Goal: Information Seeking & Learning: Check status

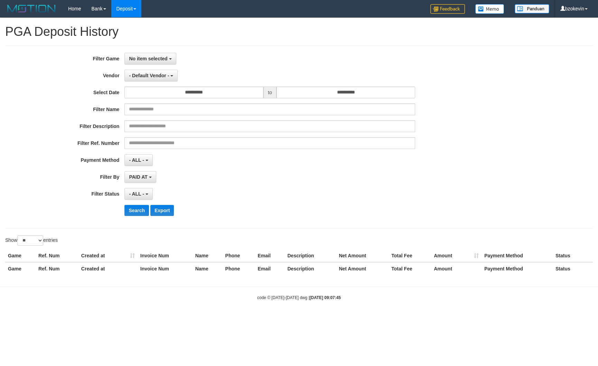
select select
select select "**"
click at [151, 62] on button "No item selected" at bounding box center [149, 59] width 51 height 12
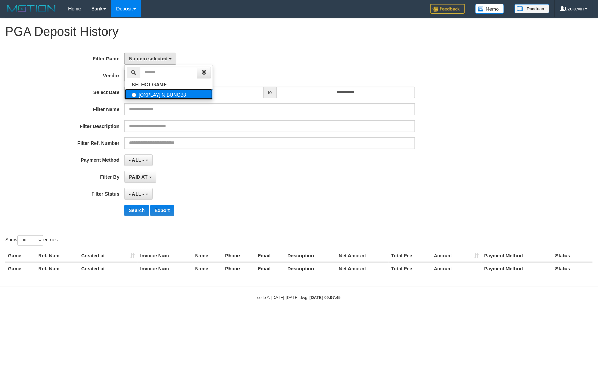
click at [150, 94] on label "[OXPLAY] NIBUNG88" at bounding box center [169, 94] width 88 height 10
select select "****"
click at [151, 79] on button "- Default Vendor -" at bounding box center [150, 76] width 53 height 12
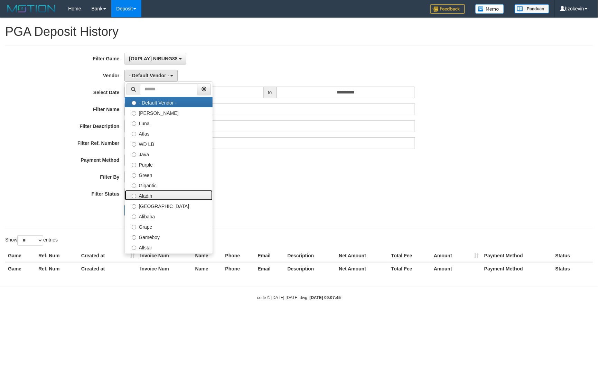
drag, startPoint x: 151, startPoint y: 195, endPoint x: 159, endPoint y: 188, distance: 10.5
click at [151, 195] on label "Aladin" at bounding box center [169, 195] width 88 height 10
select select "**********"
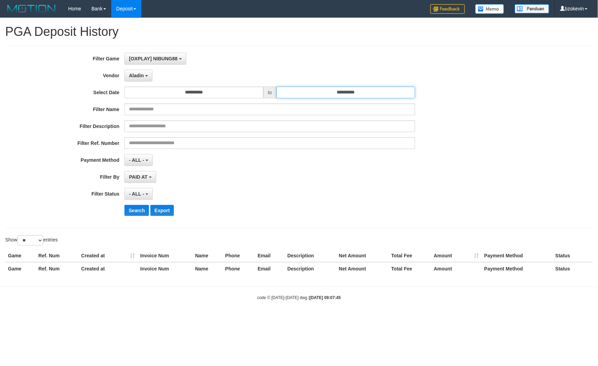
click at [353, 93] on input "**********" at bounding box center [345, 93] width 139 height 12
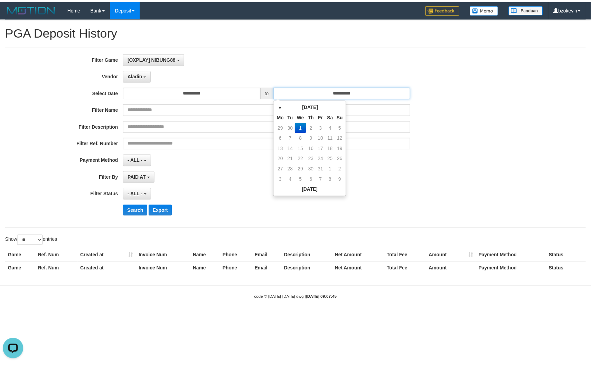
scroll to position [0, 0]
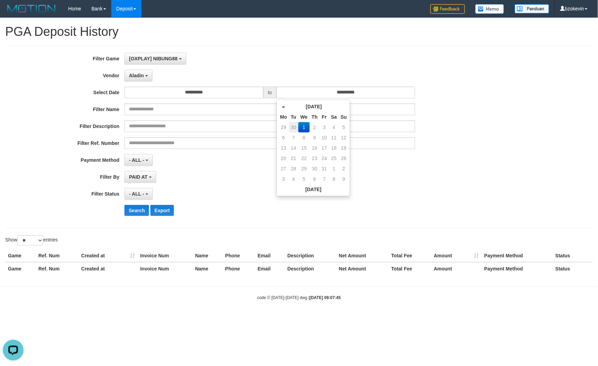
click at [292, 129] on td "30" at bounding box center [294, 127] width 10 height 10
type input "**********"
click at [133, 212] on button "Search" at bounding box center [136, 210] width 25 height 11
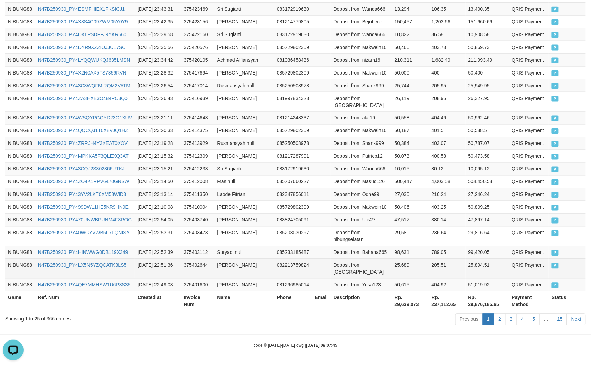
scroll to position [474, 0]
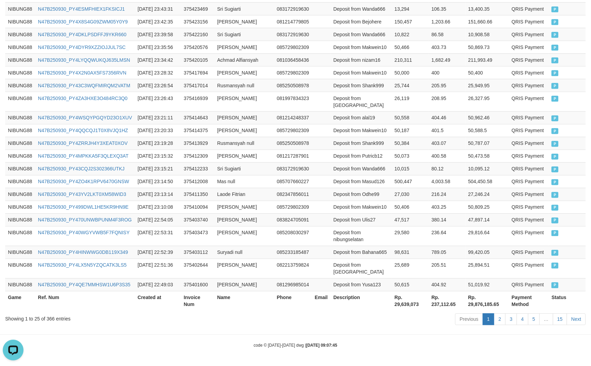
click at [394, 313] on div "Previous 1 2 3 4 5 … 15 Next" at bounding box center [418, 320] width 334 height 15
click at [398, 308] on th "Rp. 29,639,073" at bounding box center [410, 302] width 37 height 20
copy th "29,639,073"
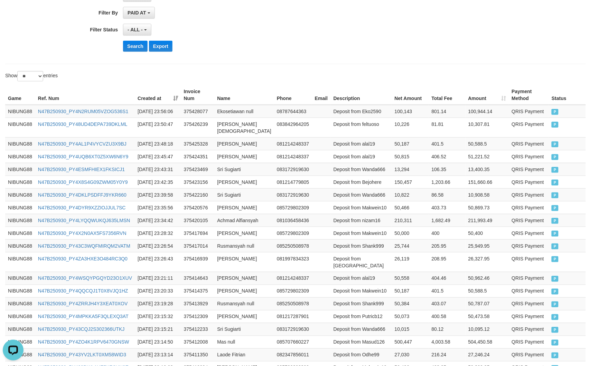
scroll to position [0, 0]
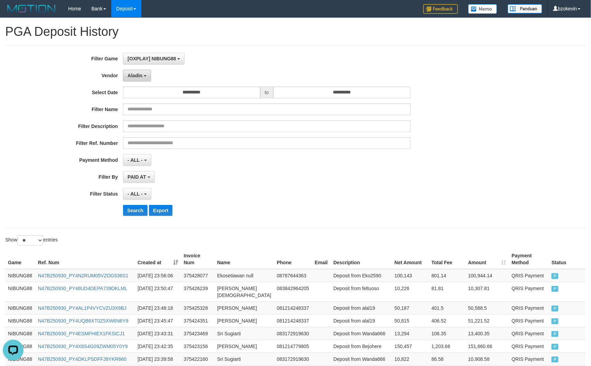
click at [125, 79] on button "Aladin" at bounding box center [137, 76] width 28 height 12
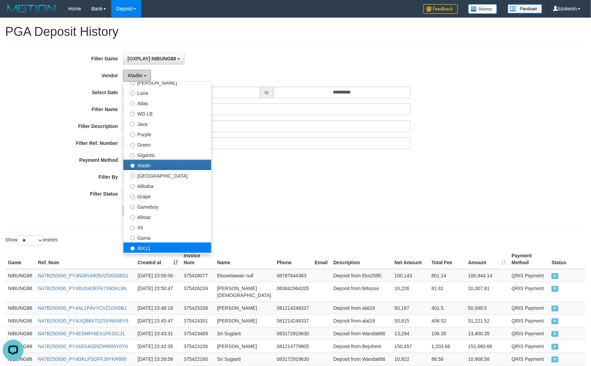
scroll to position [46, 0]
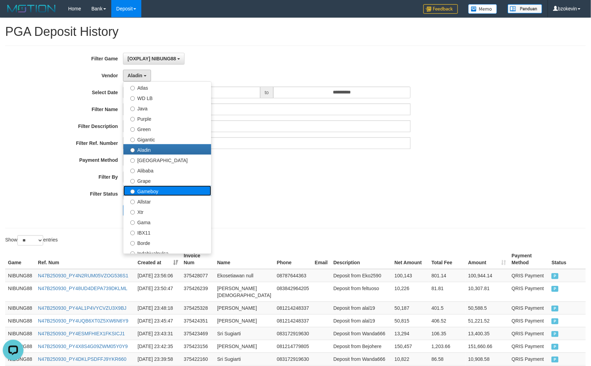
click at [156, 194] on label "Gameboy" at bounding box center [167, 191] width 88 height 10
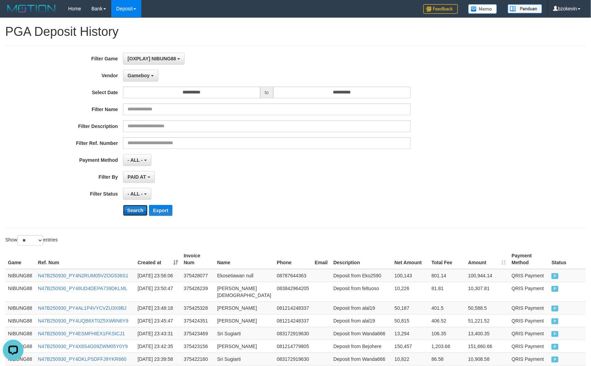
click at [132, 210] on button "Search" at bounding box center [135, 210] width 25 height 11
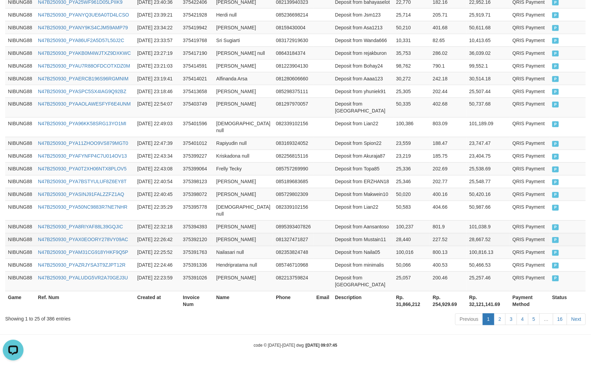
scroll to position [474, 0]
click at [393, 308] on th "Rp. 31,866,212" at bounding box center [411, 302] width 37 height 20
copy th "31,866,212"
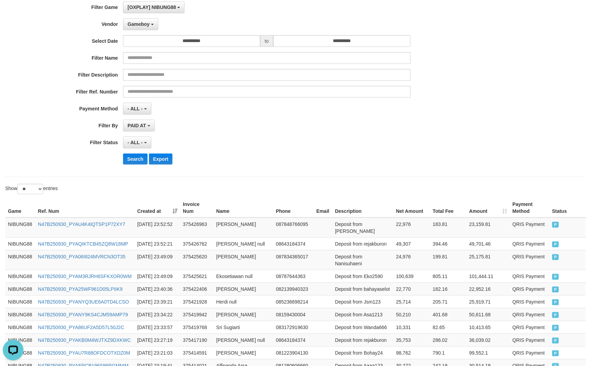
scroll to position [0, 0]
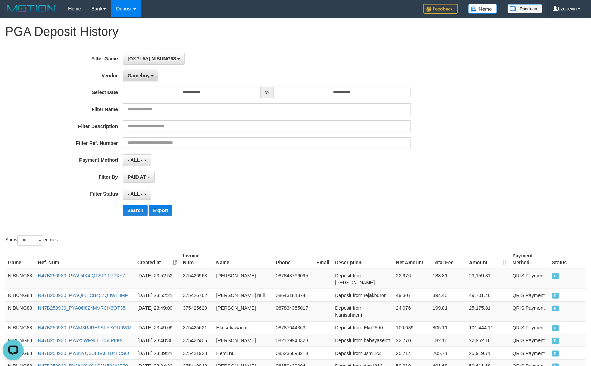
click at [139, 78] on span "Gameboy" at bounding box center [138, 76] width 22 height 6
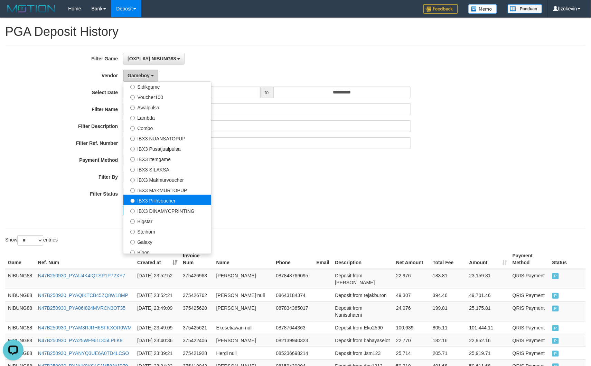
scroll to position [258, 0]
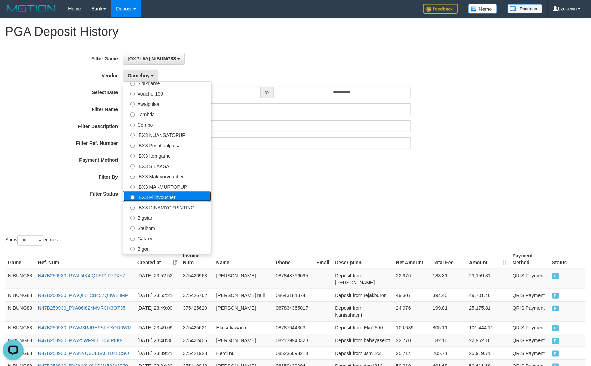
click at [157, 200] on label "IBX3 Pilihvoucher" at bounding box center [167, 197] width 88 height 10
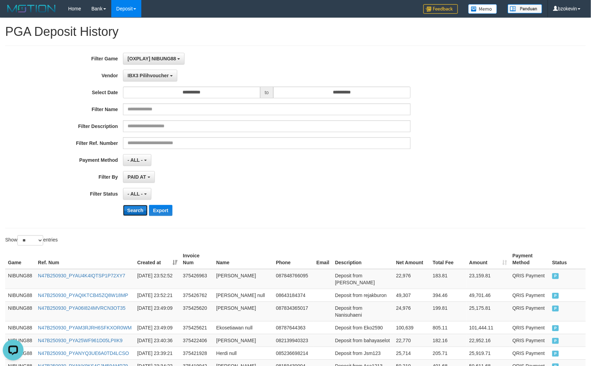
click at [129, 209] on button "Search" at bounding box center [135, 210] width 25 height 11
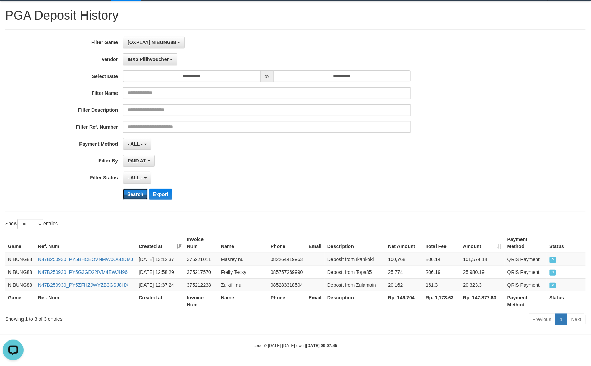
scroll to position [39, 0]
click at [419, 298] on th "Rp. 146,704" at bounding box center [404, 302] width 38 height 20
click at [405, 299] on th "Rp. 146,704" at bounding box center [404, 302] width 38 height 20
copy th "146,704"
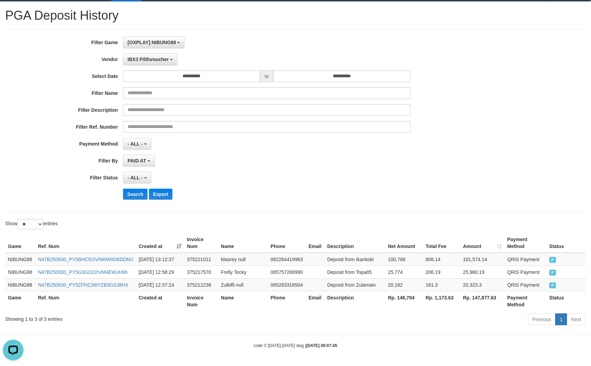
drag, startPoint x: 234, startPoint y: 172, endPoint x: 177, endPoint y: 155, distance: 59.0
click at [234, 189] on div "Search Export" at bounding box center [307, 194] width 369 height 11
click at [143, 57] on span "IBX3 Pilihvoucher" at bounding box center [147, 60] width 41 height 6
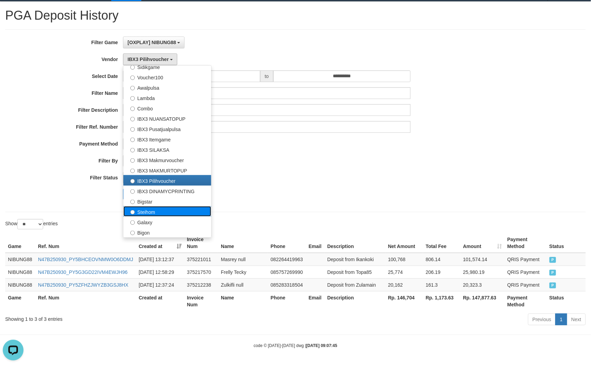
click at [153, 207] on label "Steihom" at bounding box center [167, 212] width 88 height 10
select select "**********"
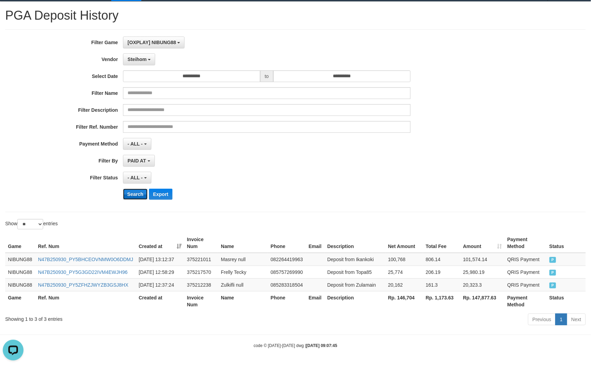
click at [131, 189] on button "Search" at bounding box center [135, 194] width 25 height 11
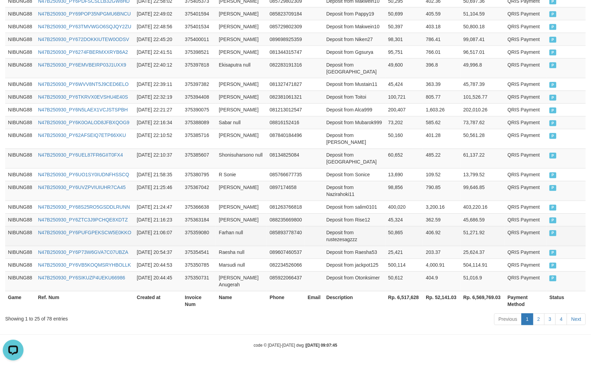
scroll to position [474, 0]
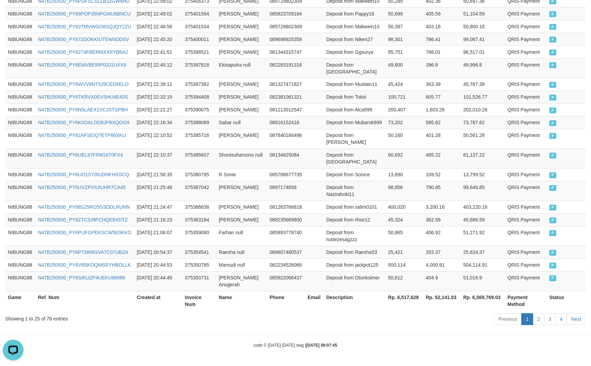
click at [406, 293] on th "Rp. 6,517,628" at bounding box center [404, 302] width 38 height 20
copy th "6,517,628"
click at [406, 293] on th "Rp. 6,517,628" at bounding box center [404, 302] width 38 height 20
click at [307, 169] on td at bounding box center [314, 175] width 19 height 13
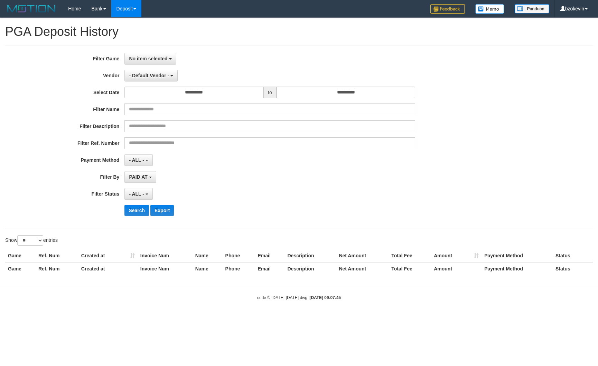
select select "**********"
select select "**"
select select
select select "**"
click at [154, 60] on span "No item selected" at bounding box center [148, 59] width 38 height 6
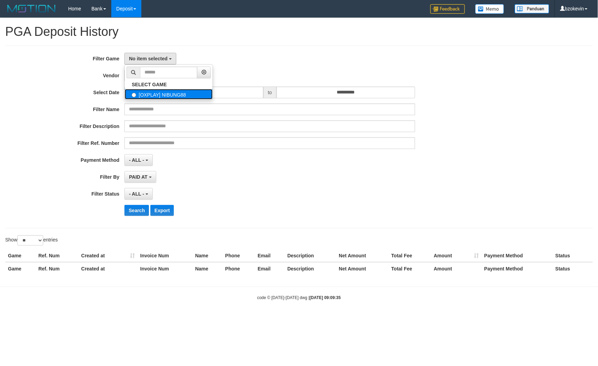
click at [156, 90] on label "[OXPLAY] NIBUNG88" at bounding box center [169, 94] width 88 height 10
select select "****"
click at [168, 75] on span "- Default Vendor -" at bounding box center [149, 76] width 40 height 6
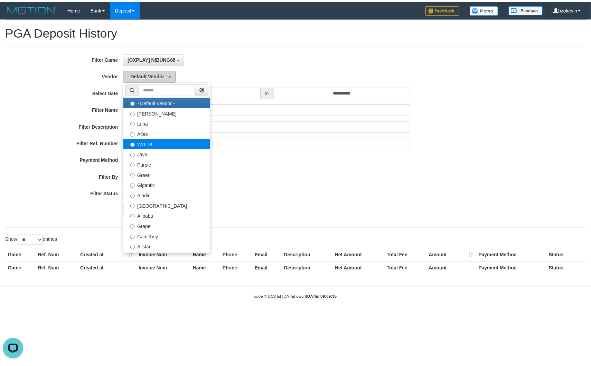
scroll to position [0, 0]
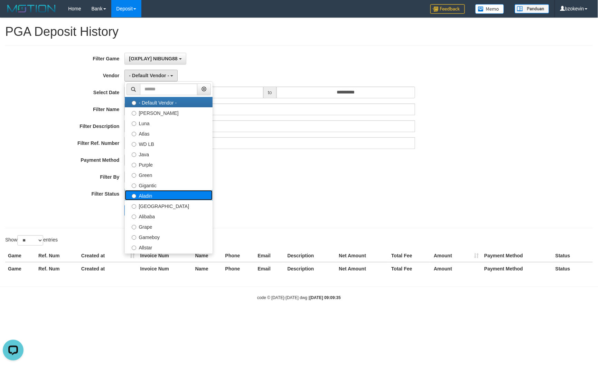
click at [154, 196] on label "Aladin" at bounding box center [169, 195] width 88 height 10
select select "**********"
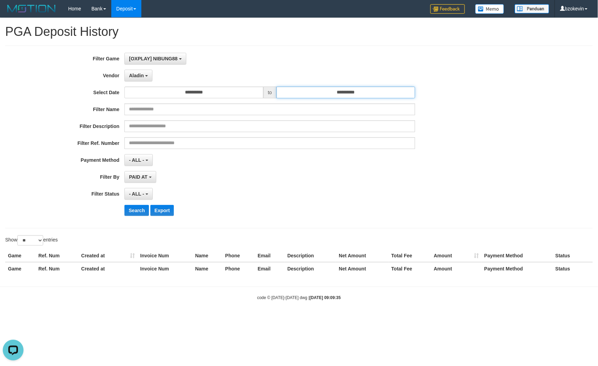
click at [374, 96] on input "**********" at bounding box center [345, 93] width 139 height 12
click at [295, 127] on td "30" at bounding box center [294, 127] width 10 height 10
type input "**********"
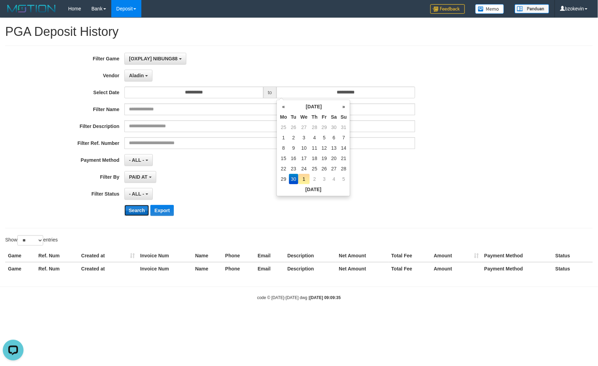
click at [132, 209] on button "Search" at bounding box center [136, 210] width 25 height 11
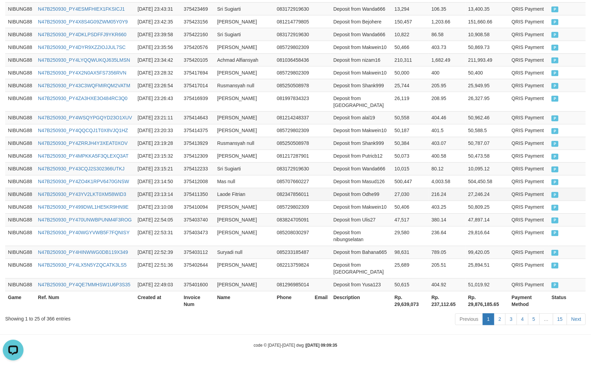
scroll to position [474, 0]
click at [392, 308] on th "Rp. 29,639,073" at bounding box center [410, 302] width 37 height 20
copy th "29,639,073"
click at [392, 308] on th "Rp. 29,639,073" at bounding box center [410, 302] width 37 height 20
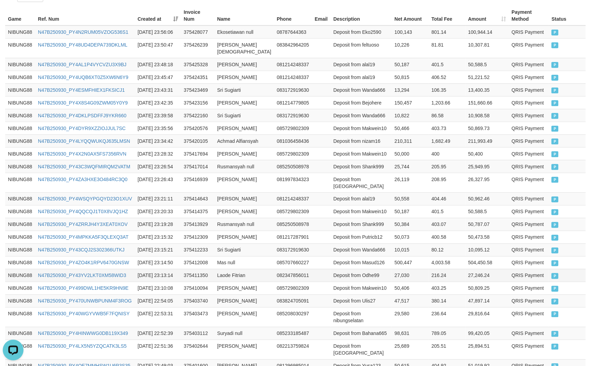
scroll to position [0, 0]
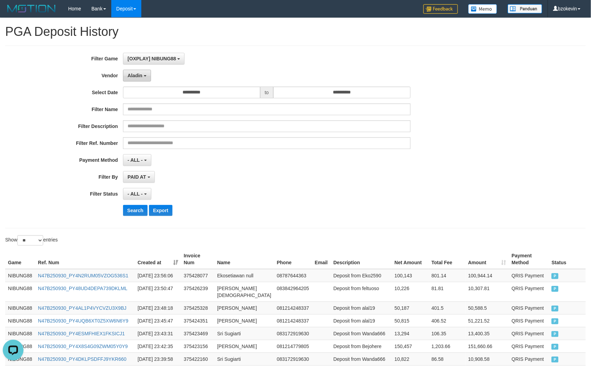
click at [130, 73] on span "Aladin" at bounding box center [134, 76] width 15 height 6
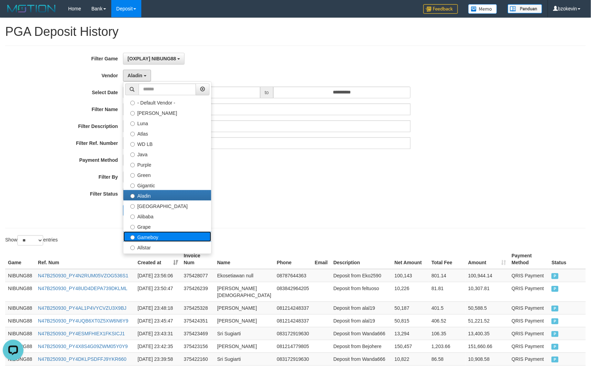
click at [151, 236] on label "Gameboy" at bounding box center [167, 237] width 88 height 10
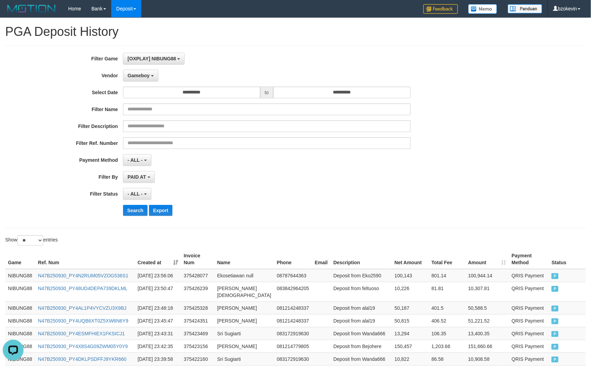
click at [142, 219] on div "**********" at bounding box center [246, 137] width 492 height 169
click at [138, 204] on div "**********" at bounding box center [246, 137] width 492 height 169
click at [139, 207] on button "Search" at bounding box center [135, 210] width 25 height 11
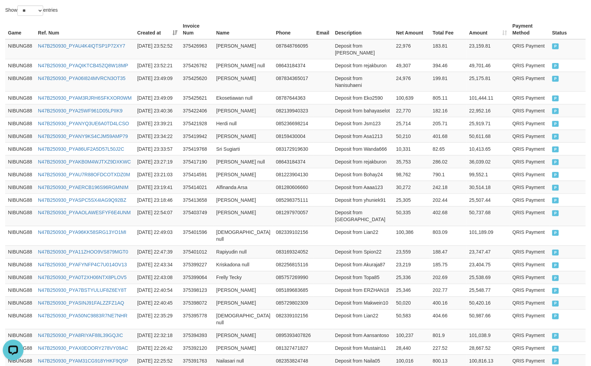
scroll to position [474, 0]
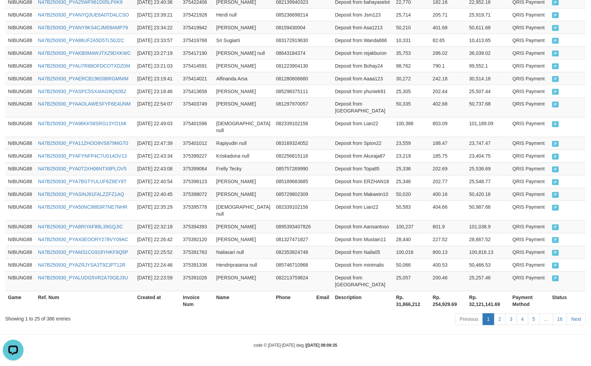
click at [400, 309] on th "Rp. 31,866,212" at bounding box center [411, 302] width 37 height 20
copy th "31,866,212"
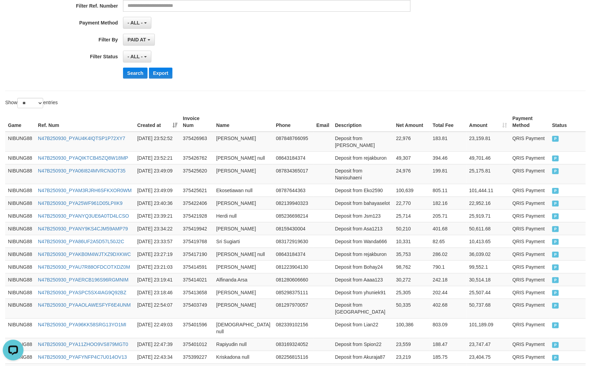
scroll to position [0, 0]
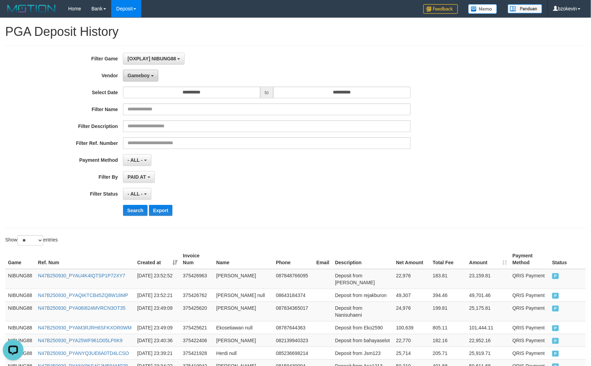
click at [144, 79] on button "Gameboy" at bounding box center [140, 76] width 35 height 12
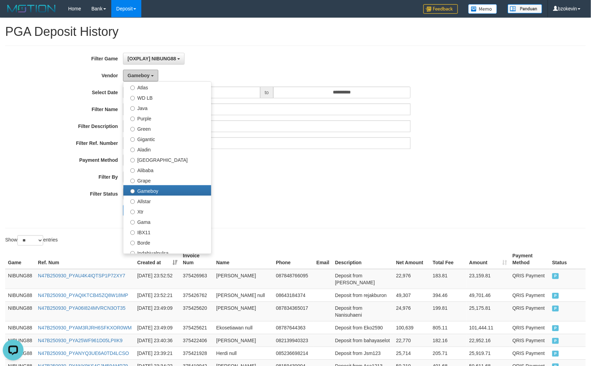
scroll to position [184, 0]
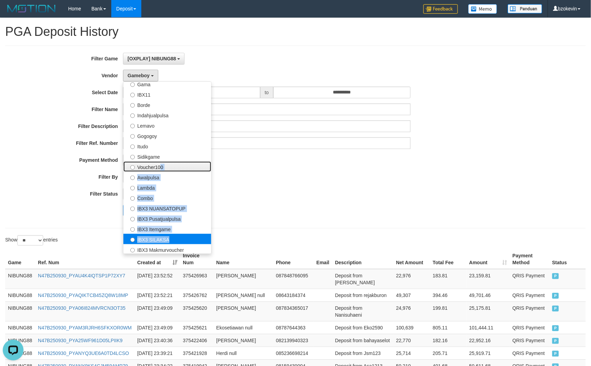
drag, startPoint x: 156, startPoint y: 169, endPoint x: 165, endPoint y: 242, distance: 73.4
click at [165, 242] on ul "- Default Vendor - [PERSON_NAME] Atlas WD LB Java Purple Green Gigantic Aladin …" at bounding box center [167, 168] width 88 height 173
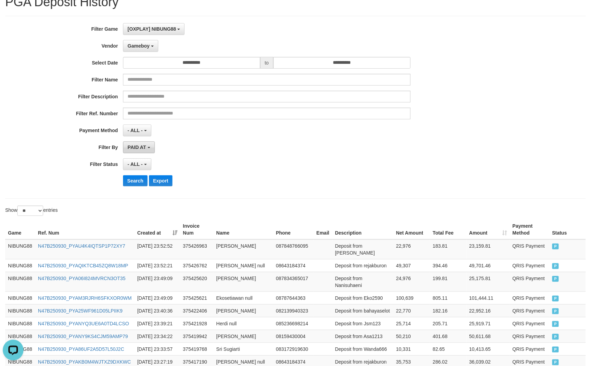
scroll to position [46, 0]
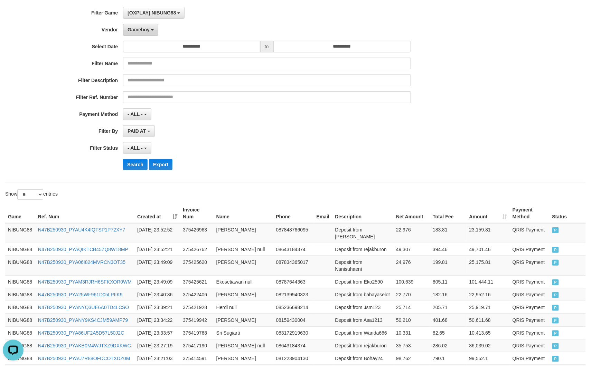
click at [139, 31] on span "Gameboy" at bounding box center [138, 30] width 22 height 6
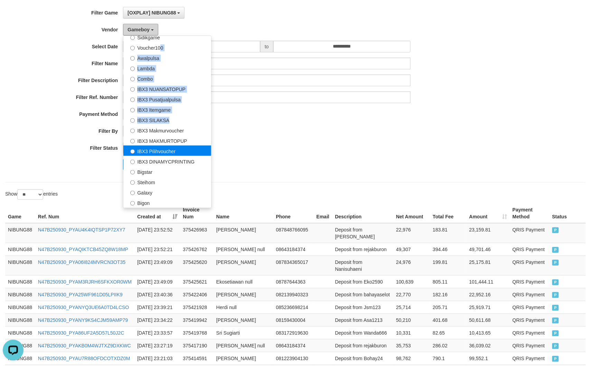
scroll to position [258, 0]
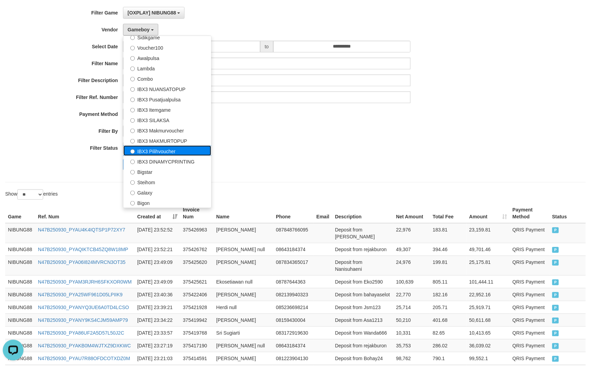
click at [154, 152] on label "IBX3 Pilihvoucher" at bounding box center [167, 151] width 88 height 10
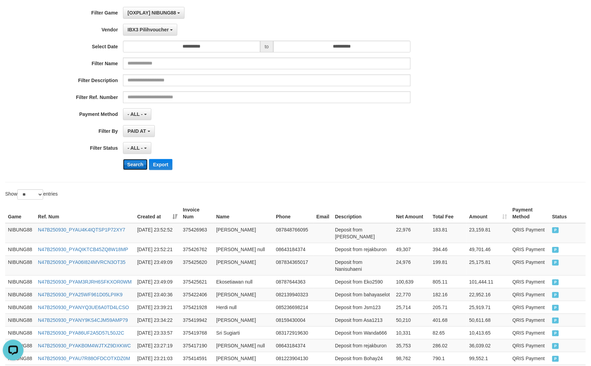
click at [123, 166] on button "Search" at bounding box center [135, 164] width 25 height 11
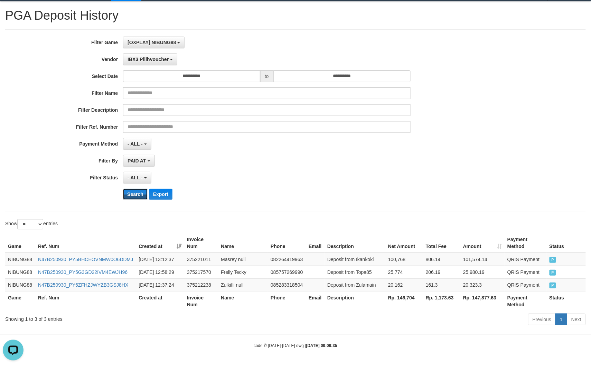
scroll to position [39, 0]
click at [399, 295] on th "Rp. 146,704" at bounding box center [404, 302] width 38 height 20
copy th "146,704"
click at [399, 295] on th "Rp. 146,704" at bounding box center [404, 302] width 38 height 20
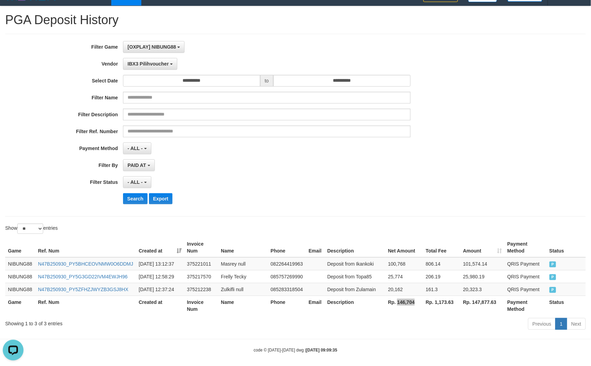
scroll to position [0, 0]
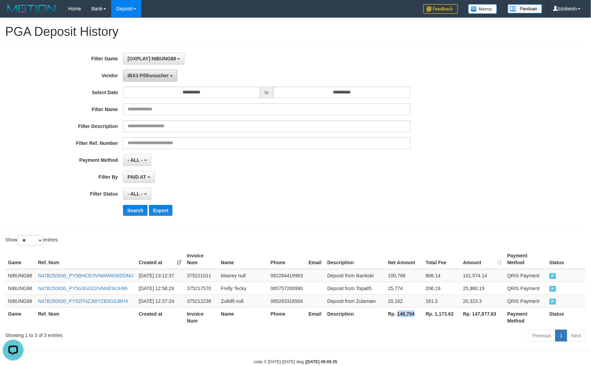
click at [150, 77] on span "IBX3 Pilihvoucher" at bounding box center [147, 76] width 41 height 6
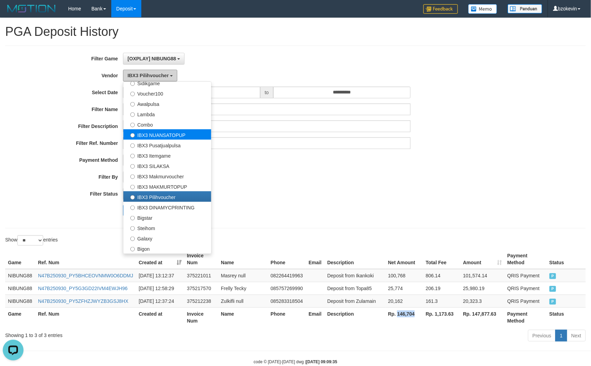
scroll to position [39, 0]
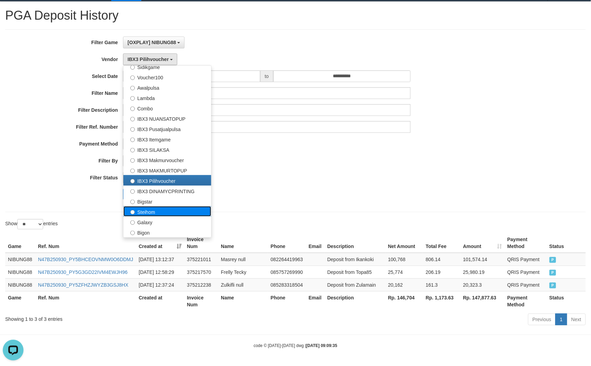
click at [153, 207] on label "Steihom" at bounding box center [167, 212] width 88 height 10
select select "**********"
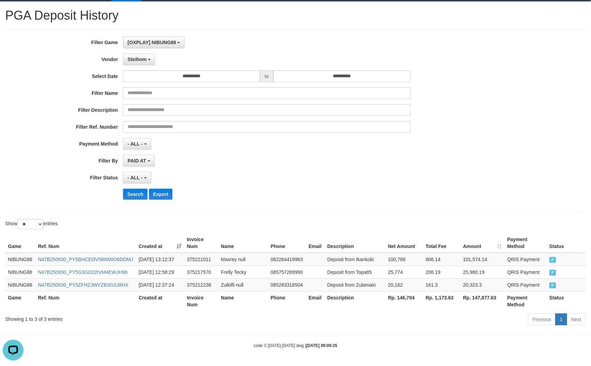
click at [136, 180] on div "**********" at bounding box center [246, 121] width 492 height 169
click at [137, 189] on button "Search" at bounding box center [135, 194] width 25 height 11
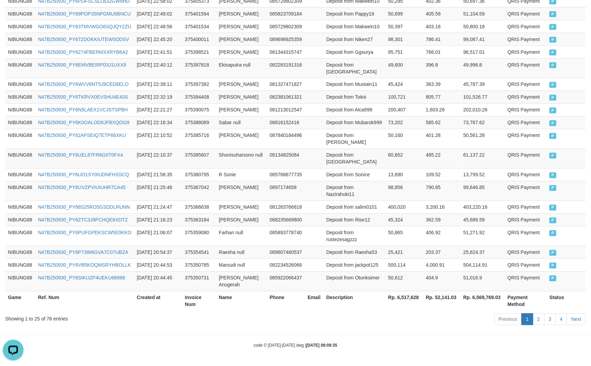
scroll to position [474, 0]
click at [408, 298] on th "Rp. 6,517,628" at bounding box center [404, 302] width 38 height 20
copy th "6,517,628"
click at [408, 298] on th "Rp. 6,517,628" at bounding box center [404, 302] width 38 height 20
click at [423, 259] on td "4,000.91" at bounding box center [441, 265] width 37 height 13
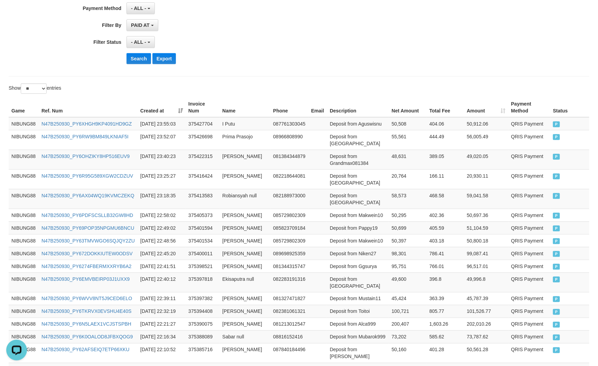
scroll to position [0, 0]
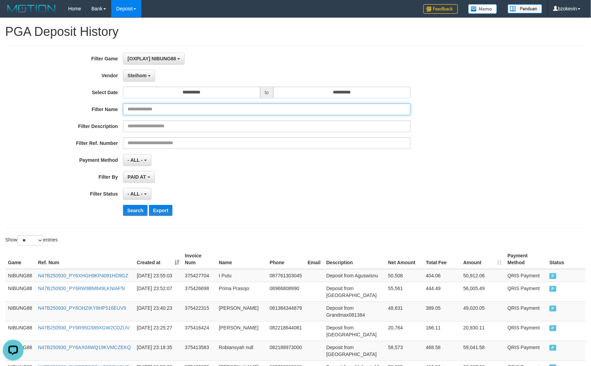
click at [137, 112] on input "text" at bounding box center [266, 110] width 287 height 12
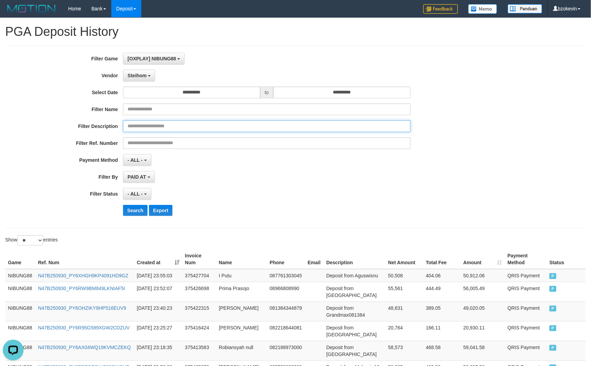
click at [129, 132] on input "text" at bounding box center [266, 127] width 287 height 12
paste input "**********"
drag, startPoint x: 152, startPoint y: 128, endPoint x: 175, endPoint y: 150, distance: 31.3
click at [236, 140] on div "**********" at bounding box center [246, 137] width 492 height 169
click at [132, 127] on input "**********" at bounding box center [266, 127] width 287 height 12
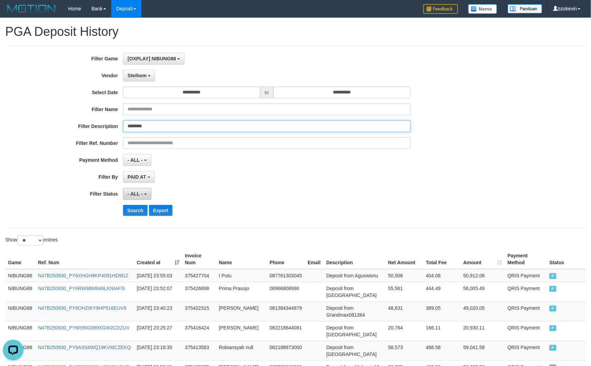
type input "********"
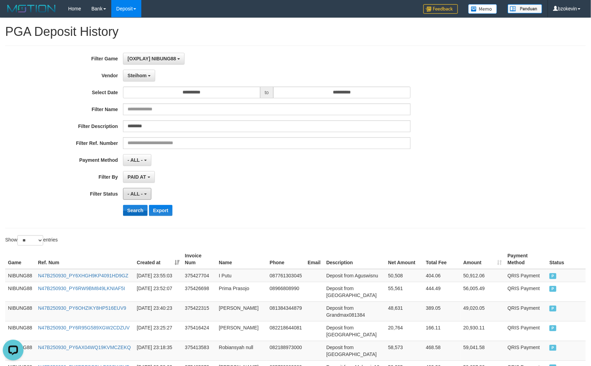
drag, startPoint x: 135, startPoint y: 200, endPoint x: 135, endPoint y: 209, distance: 9.7
click at [135, 208] on div "**********" at bounding box center [246, 137] width 492 height 169
click at [135, 210] on button "Search" at bounding box center [135, 210] width 25 height 11
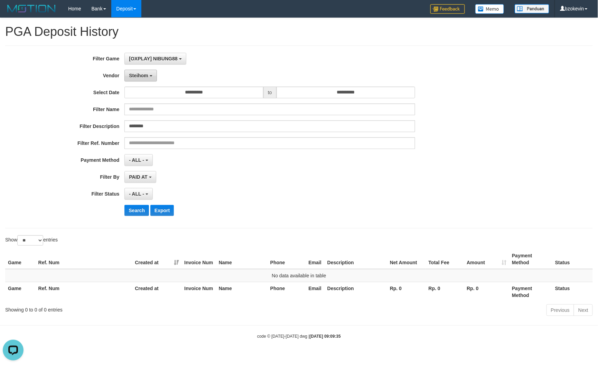
click at [144, 78] on span "Steihom" at bounding box center [138, 76] width 19 height 6
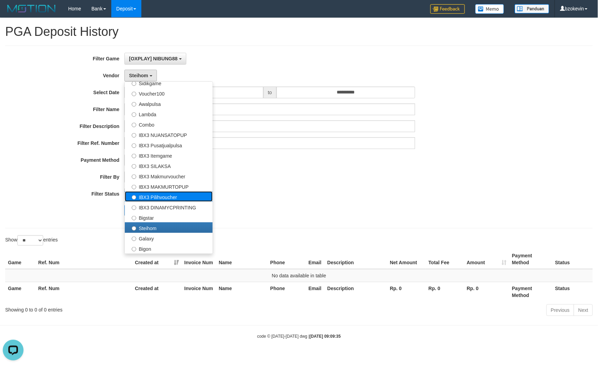
click at [169, 198] on label "IBX3 Pilihvoucher" at bounding box center [169, 197] width 88 height 10
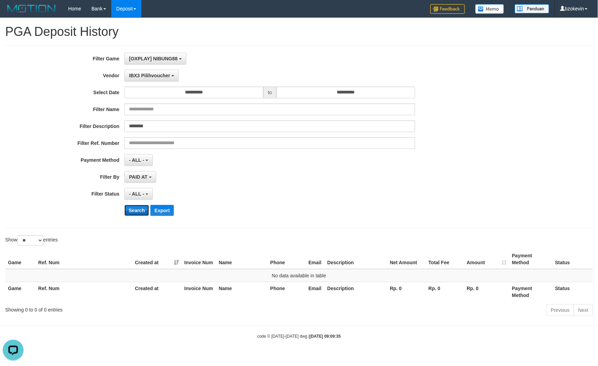
click at [134, 209] on button "Search" at bounding box center [136, 210] width 25 height 11
click at [140, 72] on button "IBX3 Pilihvoucher" at bounding box center [151, 76] width 54 height 12
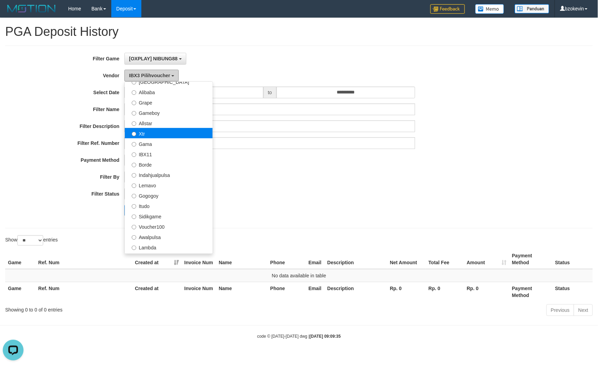
scroll to position [120, 0]
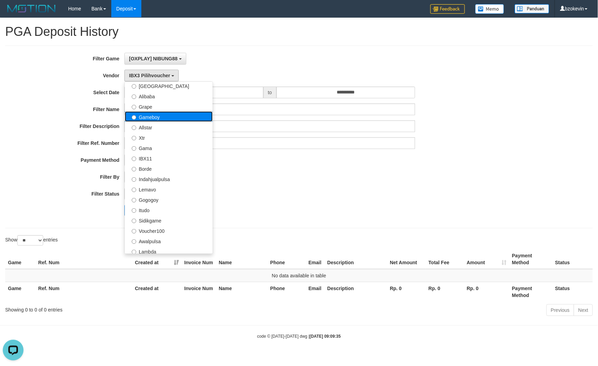
click at [153, 120] on label "Gameboy" at bounding box center [169, 117] width 88 height 10
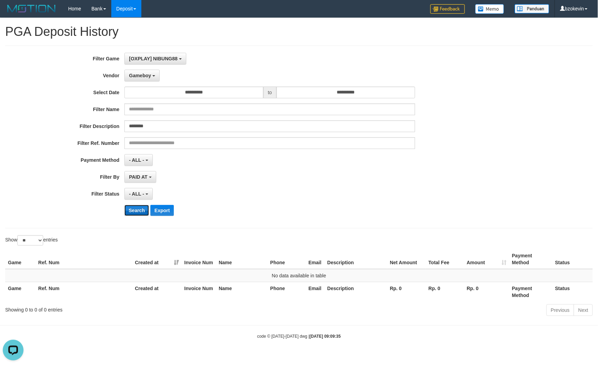
click at [140, 214] on button "Search" at bounding box center [136, 210] width 25 height 11
click at [150, 78] on span "Gameboy" at bounding box center [140, 76] width 22 height 6
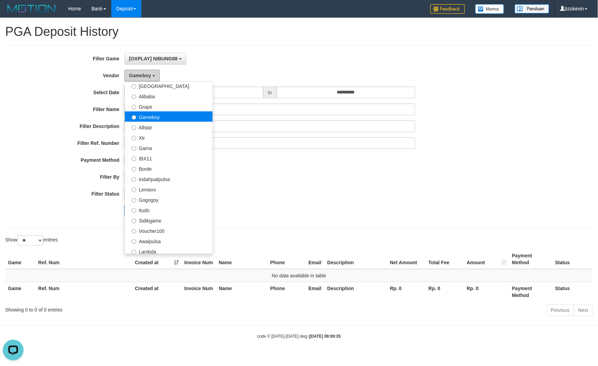
scroll to position [74, 0]
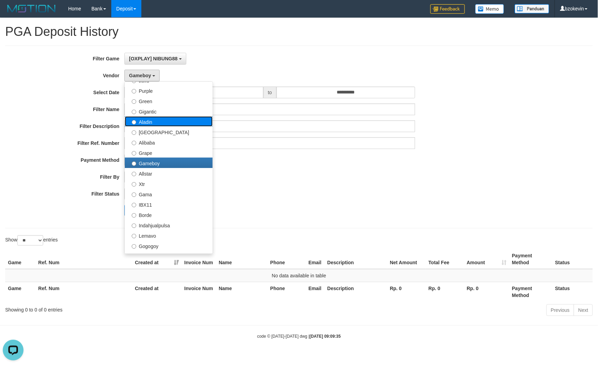
click at [155, 121] on label "Aladin" at bounding box center [169, 121] width 88 height 10
select select "**********"
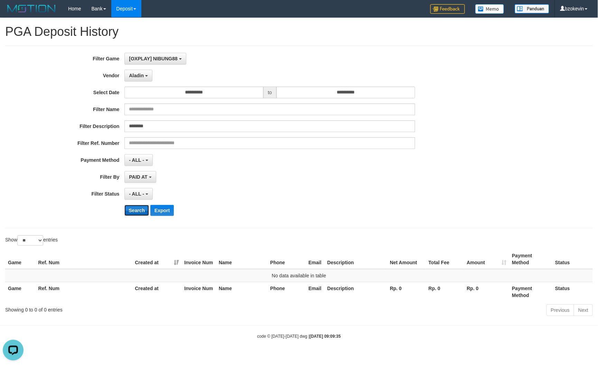
click at [132, 213] on button "Search" at bounding box center [136, 210] width 25 height 11
click at [137, 212] on button "Search" at bounding box center [136, 210] width 25 height 11
click at [146, 76] on b "button" at bounding box center [146, 75] width 3 height 1
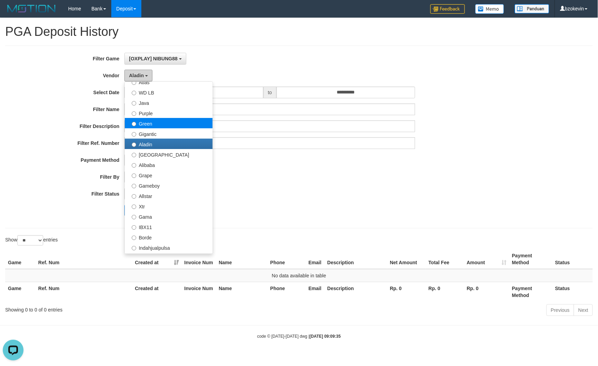
scroll to position [0, 0]
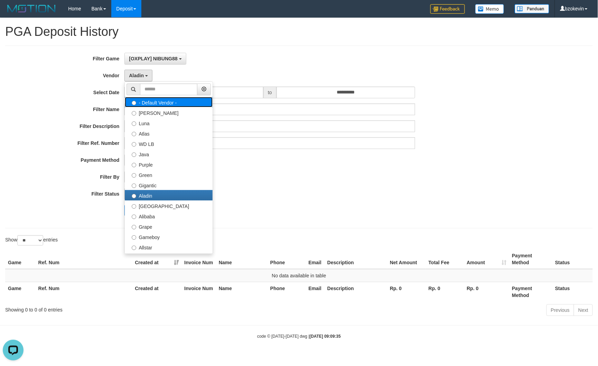
click at [158, 105] on label "- Default Vendor -" at bounding box center [169, 102] width 88 height 10
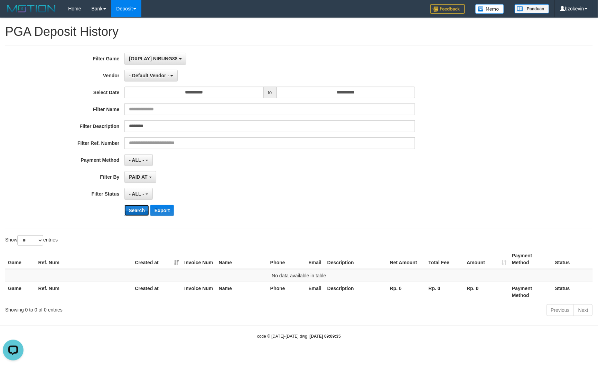
click at [133, 213] on button "Search" at bounding box center [136, 210] width 25 height 11
click at [146, 79] on button "- Default Vendor -" at bounding box center [150, 76] width 53 height 12
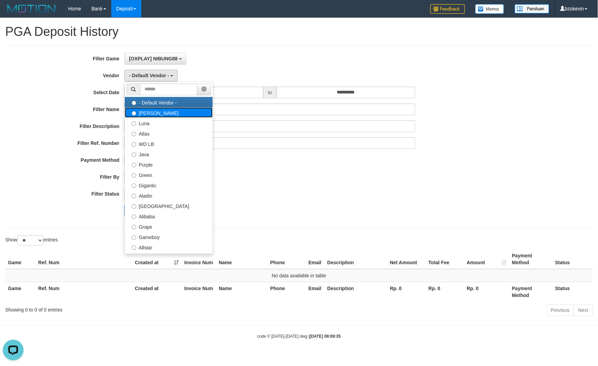
click at [148, 115] on label "[PERSON_NAME]" at bounding box center [169, 112] width 88 height 10
select select "**********"
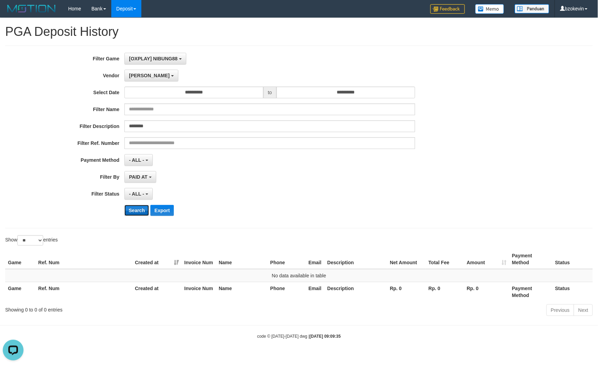
click at [138, 213] on button "Search" at bounding box center [136, 210] width 25 height 11
click at [137, 77] on span "[PERSON_NAME]" at bounding box center [149, 76] width 40 height 6
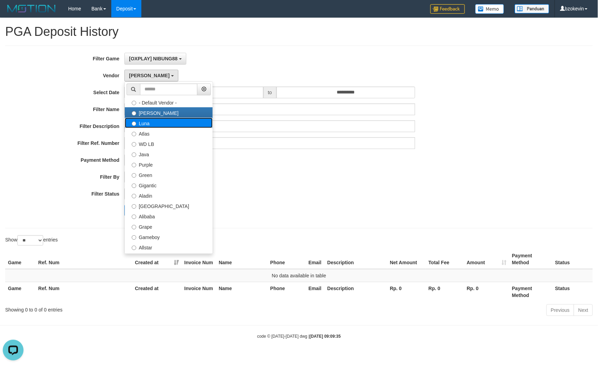
click at [145, 124] on label "Luna" at bounding box center [169, 123] width 88 height 10
select select "**********"
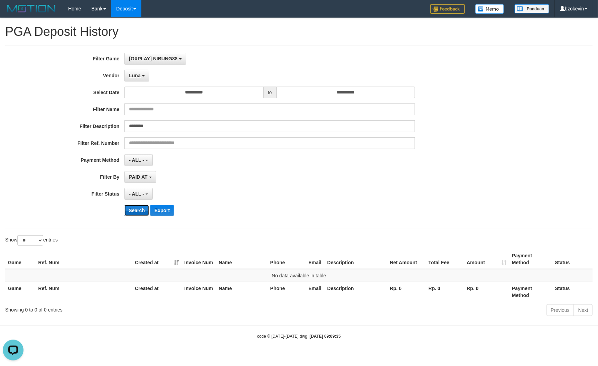
click at [143, 211] on button "Search" at bounding box center [136, 210] width 25 height 11
click at [141, 73] on button "Luna" at bounding box center [136, 76] width 25 height 12
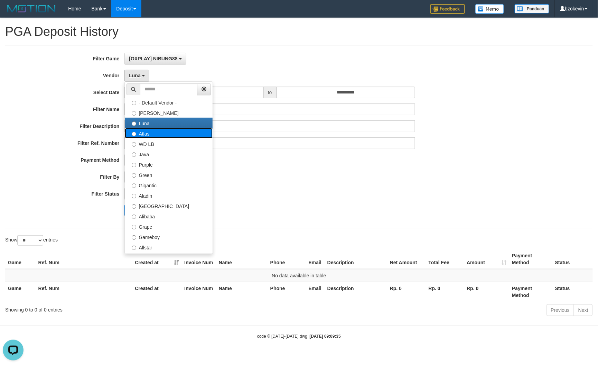
click at [146, 132] on label "Atlas" at bounding box center [169, 133] width 88 height 10
select select "**********"
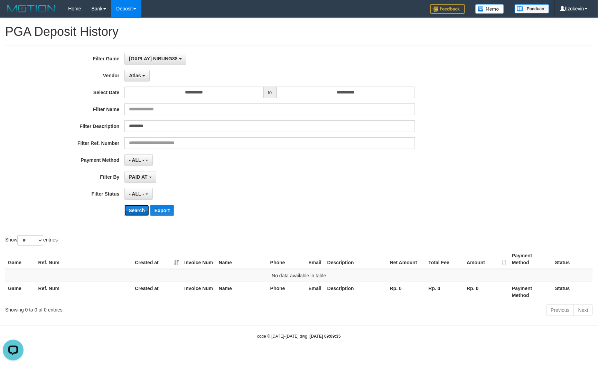
click at [137, 210] on button "Search" at bounding box center [136, 210] width 25 height 11
click at [134, 73] on span "Atlas" at bounding box center [135, 76] width 12 height 6
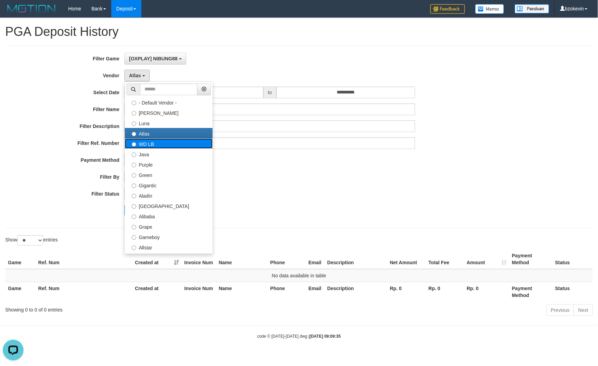
click at [140, 147] on label "WD LB" at bounding box center [169, 144] width 88 height 10
select select "**********"
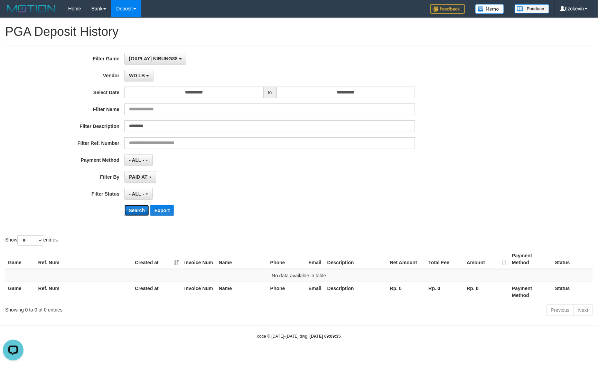
click at [133, 212] on button "Search" at bounding box center [136, 210] width 25 height 11
click at [139, 79] on button "WD LB" at bounding box center [138, 76] width 29 height 12
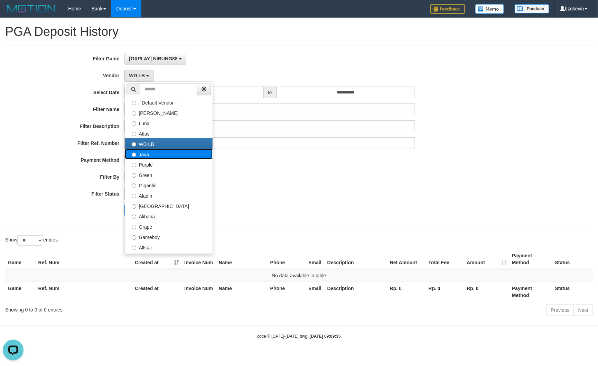
click at [145, 158] on label "Java" at bounding box center [169, 154] width 88 height 10
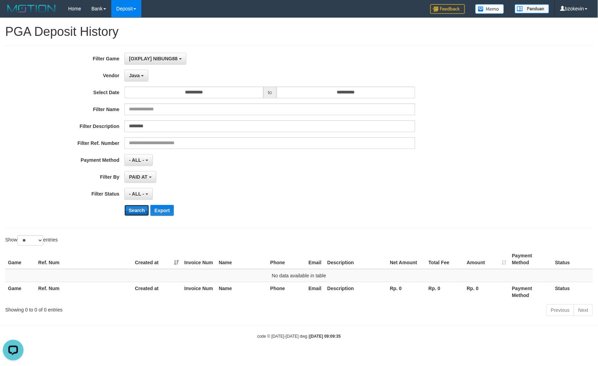
click at [137, 211] on button "Search" at bounding box center [136, 210] width 25 height 11
click at [140, 70] on button "Java" at bounding box center [136, 76] width 24 height 12
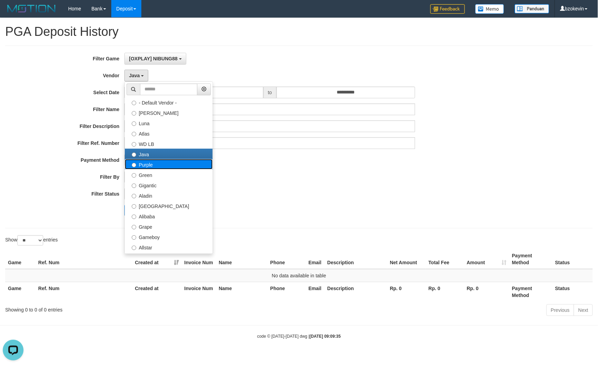
click at [149, 162] on label "Purple" at bounding box center [169, 164] width 88 height 10
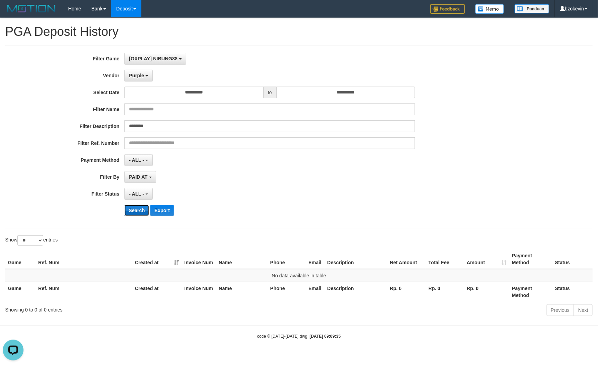
click at [142, 207] on button "Search" at bounding box center [136, 210] width 25 height 11
click at [135, 71] on button "Purple" at bounding box center [138, 76] width 28 height 12
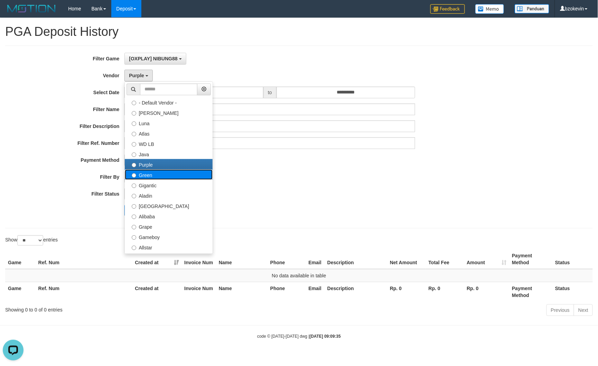
click at [148, 174] on label "Green" at bounding box center [169, 175] width 88 height 10
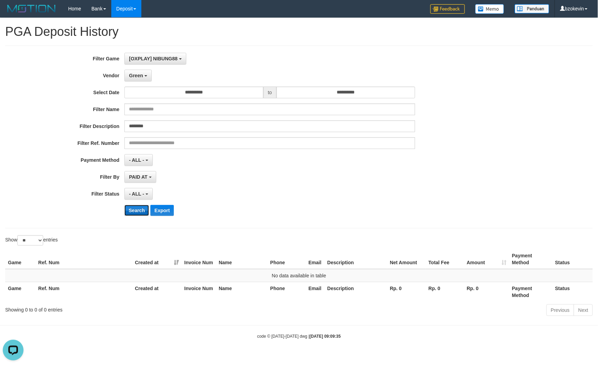
click at [133, 211] on button "Search" at bounding box center [136, 210] width 25 height 11
click at [137, 75] on span "Green" at bounding box center [136, 76] width 14 height 6
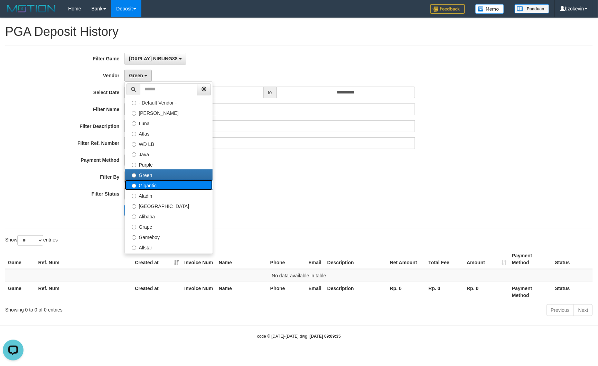
click at [156, 187] on label "Gigantic" at bounding box center [169, 185] width 88 height 10
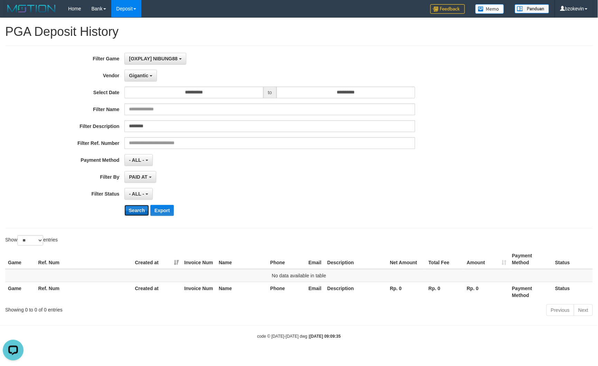
click at [141, 213] on button "Search" at bounding box center [136, 210] width 25 height 11
click at [140, 71] on button "Gigantic" at bounding box center [140, 76] width 32 height 12
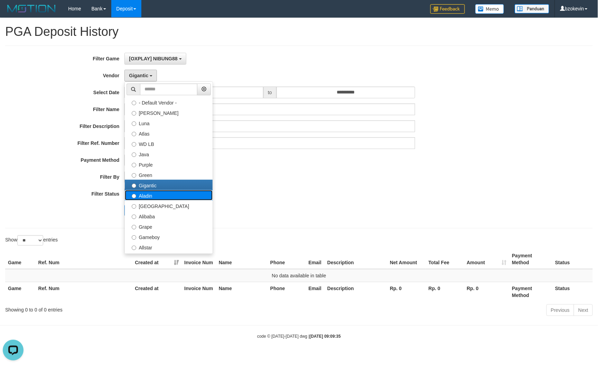
click at [147, 191] on label "Aladin" at bounding box center [169, 195] width 88 height 10
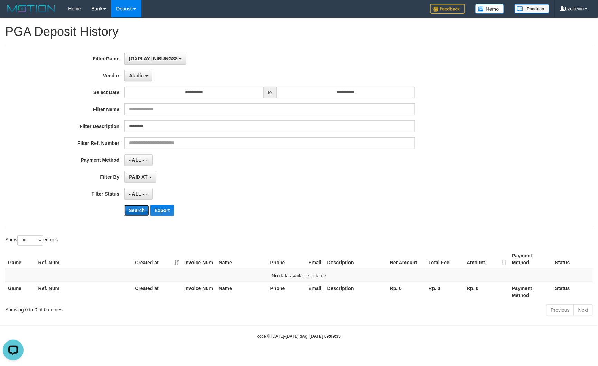
click at [140, 212] on button "Search" at bounding box center [136, 210] width 25 height 11
click at [144, 78] on button "Aladin" at bounding box center [138, 76] width 28 height 12
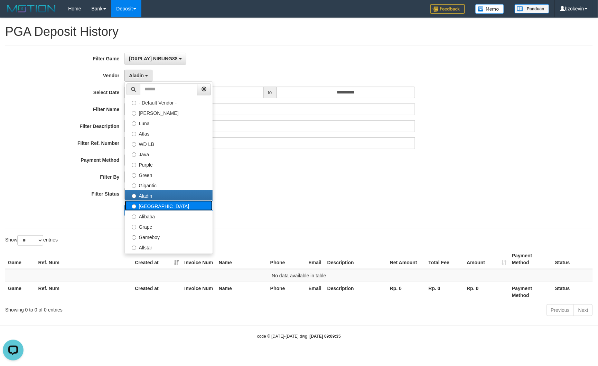
click at [147, 210] on label "[GEOGRAPHIC_DATA]" at bounding box center [169, 206] width 88 height 10
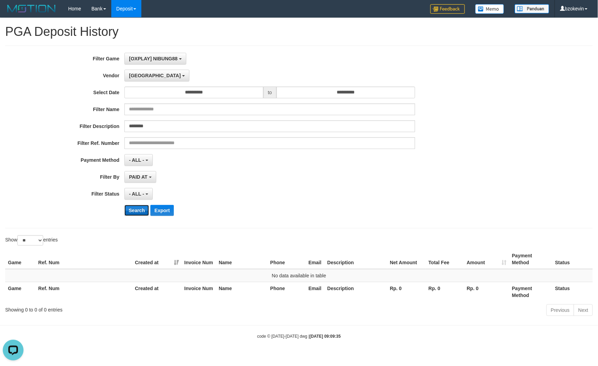
click at [140, 209] on button "Search" at bounding box center [136, 210] width 25 height 11
click at [182, 75] on b "button" at bounding box center [183, 75] width 3 height 1
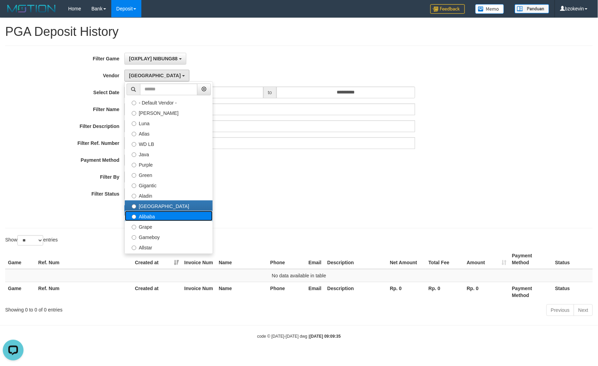
click at [144, 218] on label "Alibaba" at bounding box center [169, 216] width 88 height 10
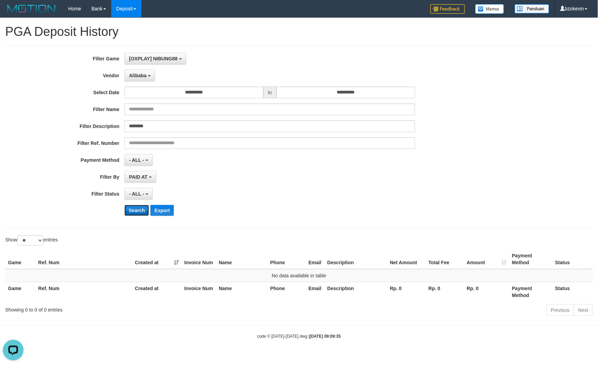
click at [139, 210] on button "Search" at bounding box center [136, 210] width 25 height 11
click at [136, 70] on button "Alibaba" at bounding box center [139, 76] width 30 height 12
click at [137, 213] on button "Search" at bounding box center [136, 210] width 25 height 11
click at [145, 79] on button "Grape" at bounding box center [137, 76] width 27 height 12
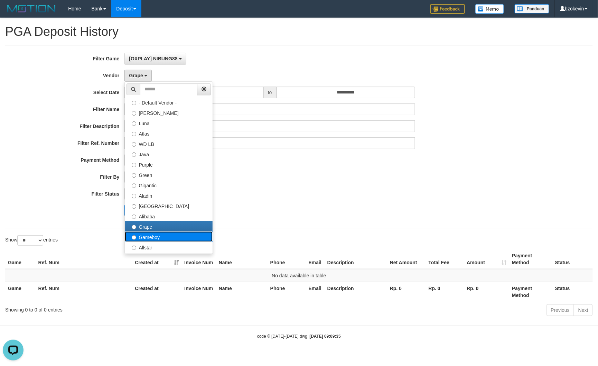
click at [154, 238] on label "Gameboy" at bounding box center [169, 237] width 88 height 10
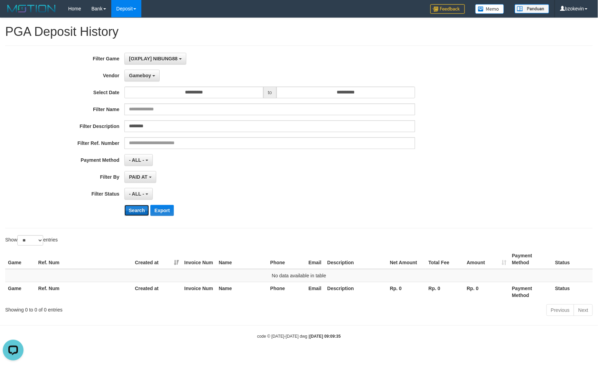
click at [137, 209] on button "Search" at bounding box center [136, 210] width 25 height 11
click at [150, 73] on span "Gameboy" at bounding box center [140, 76] width 22 height 6
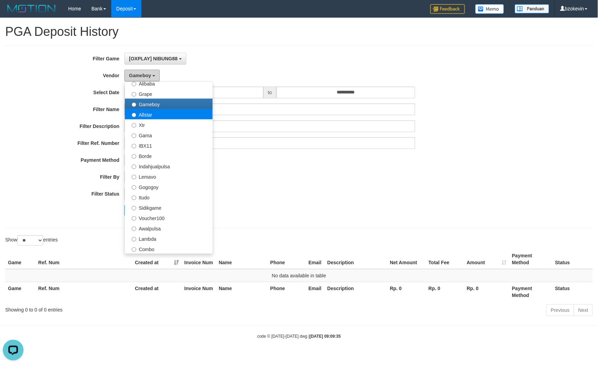
scroll to position [138, 0]
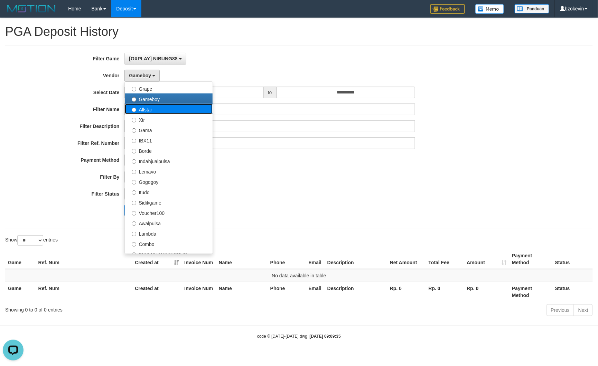
click at [145, 105] on label "Allstar" at bounding box center [169, 109] width 88 height 10
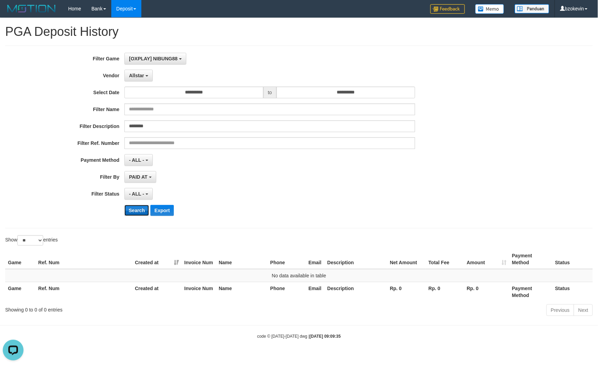
click at [136, 210] on button "Search" at bounding box center [136, 210] width 25 height 11
click at [144, 72] on button "Allstar" at bounding box center [138, 76] width 28 height 12
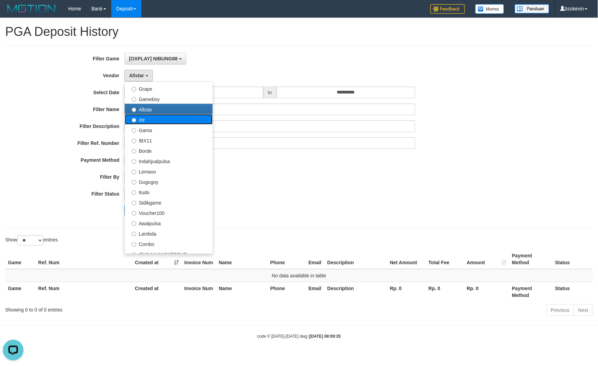
click at [145, 120] on label "Xtr" at bounding box center [169, 119] width 88 height 10
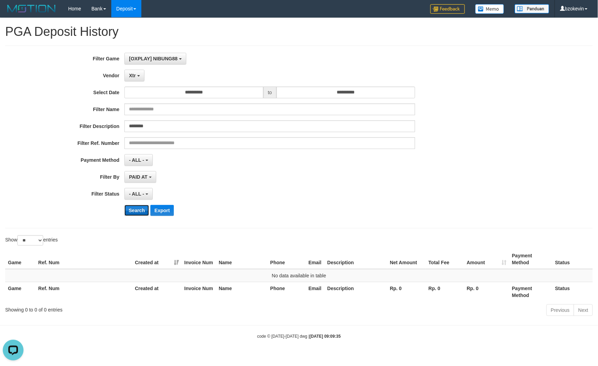
click at [133, 210] on button "Search" at bounding box center [136, 210] width 25 height 11
click at [139, 75] on button "Xtr" at bounding box center [134, 76] width 20 height 12
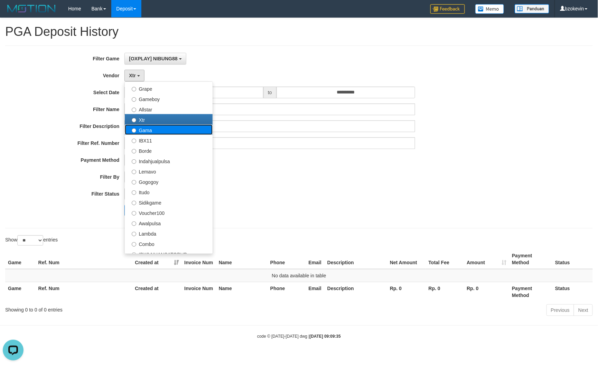
click at [144, 135] on label "Gama" at bounding box center [169, 130] width 88 height 10
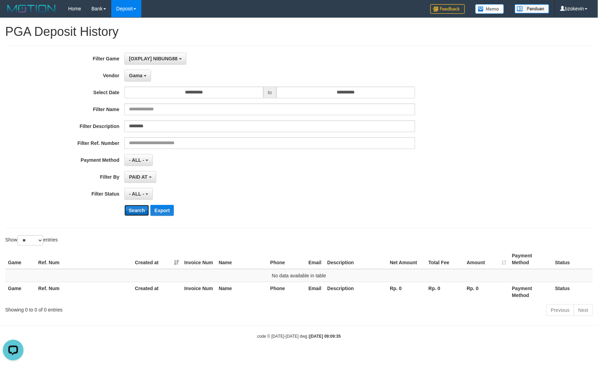
click at [136, 213] on button "Search" at bounding box center [136, 210] width 25 height 11
click at [139, 75] on span "Gama" at bounding box center [135, 76] width 13 height 6
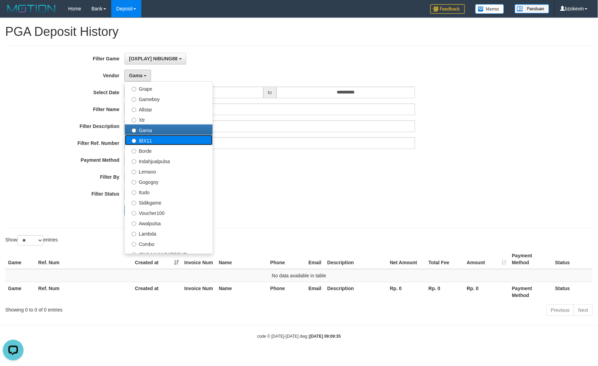
click at [137, 144] on label "IBX11" at bounding box center [169, 140] width 88 height 10
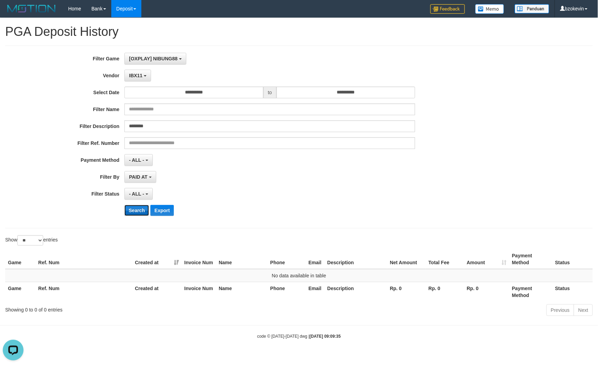
click at [133, 211] on button "Search" at bounding box center [136, 210] width 25 height 11
click at [137, 75] on span "IBX11" at bounding box center [135, 76] width 13 height 6
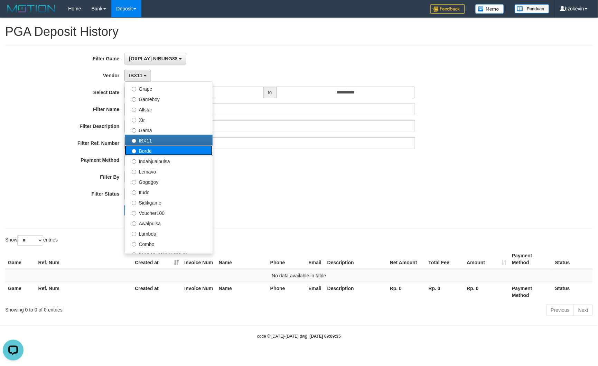
click at [142, 153] on label "Borde" at bounding box center [169, 150] width 88 height 10
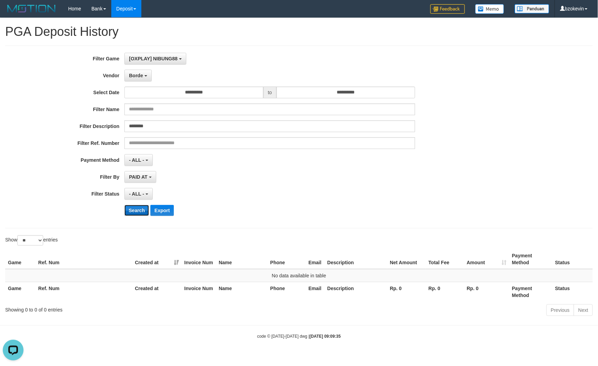
click at [133, 212] on button "Search" at bounding box center [136, 210] width 25 height 11
drag, startPoint x: 138, startPoint y: 79, endPoint x: 137, endPoint y: 90, distance: 10.4
click at [137, 79] on button "Borde" at bounding box center [137, 76] width 27 height 12
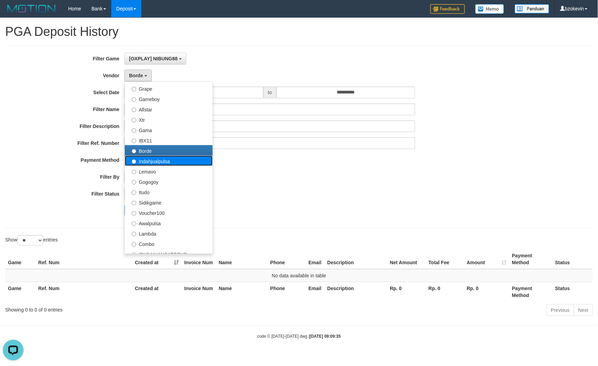
click at [150, 162] on label "Indahjualpulsa" at bounding box center [169, 161] width 88 height 10
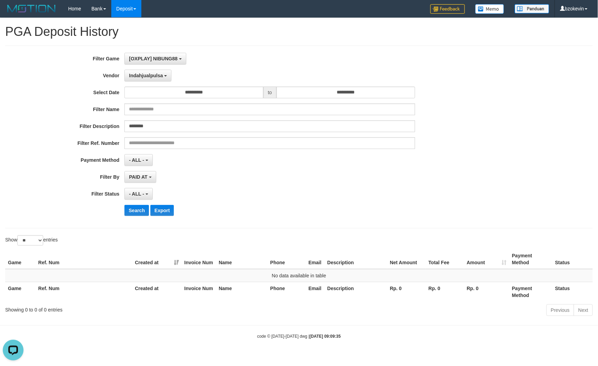
click at [140, 219] on div "**********" at bounding box center [249, 137] width 498 height 169
click at [140, 214] on button "Search" at bounding box center [136, 210] width 25 height 11
click at [150, 76] on span "Indahjualpulsa" at bounding box center [146, 76] width 34 height 6
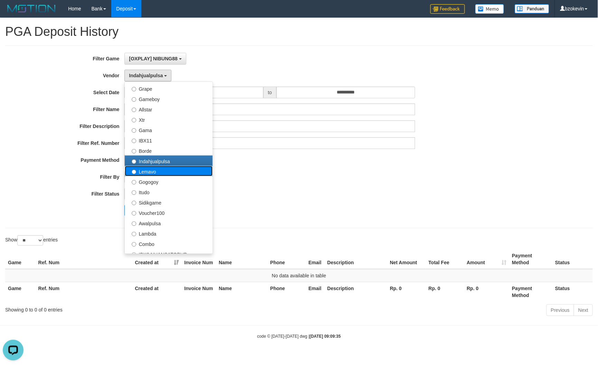
click at [153, 173] on label "Lemavo" at bounding box center [169, 171] width 88 height 10
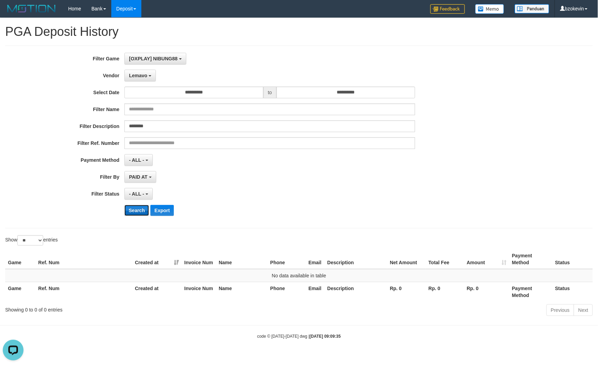
click at [137, 215] on button "Search" at bounding box center [136, 210] width 25 height 11
click at [141, 77] on span "Lemavo" at bounding box center [138, 76] width 18 height 6
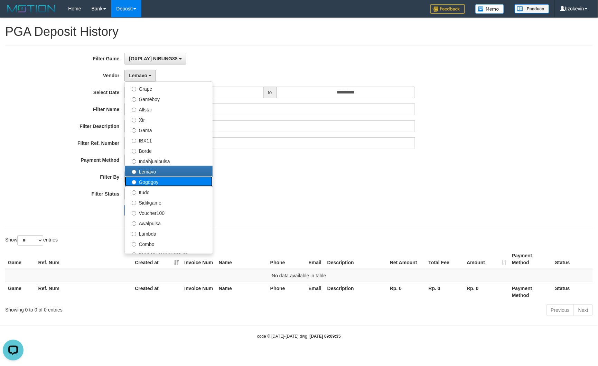
click at [150, 184] on label "Gogogoy" at bounding box center [169, 181] width 88 height 10
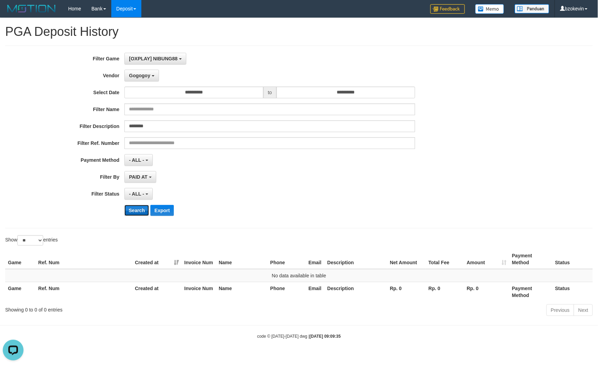
click at [144, 211] on button "Search" at bounding box center [136, 210] width 25 height 11
click at [145, 73] on span "Gogogoy" at bounding box center [139, 76] width 21 height 6
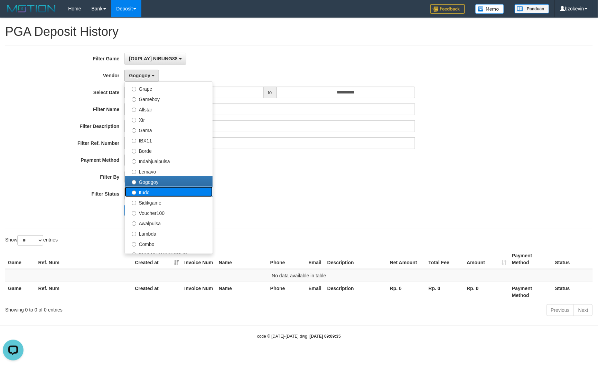
click at [151, 192] on label "Itudo" at bounding box center [169, 192] width 88 height 10
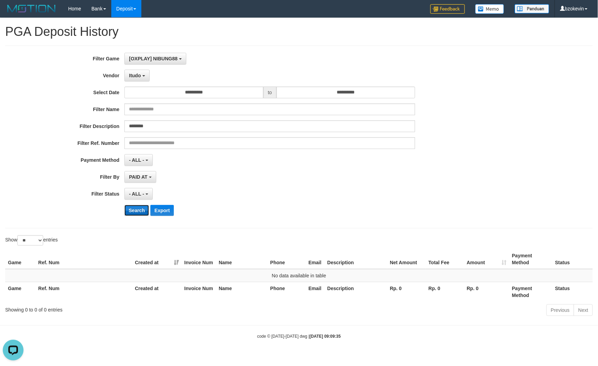
click at [137, 215] on button "Search" at bounding box center [136, 210] width 25 height 11
click at [139, 80] on button "Itudo" at bounding box center [136, 76] width 25 height 12
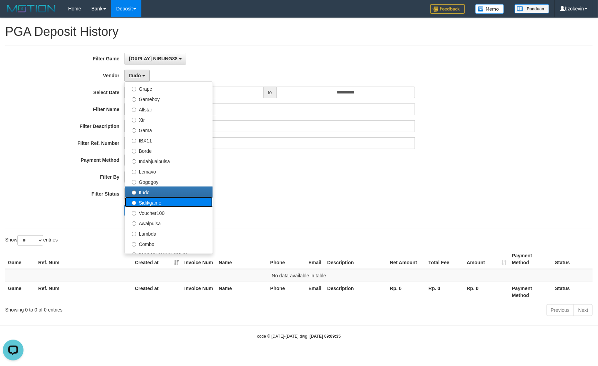
click at [146, 205] on label "Sidikgame" at bounding box center [169, 202] width 88 height 10
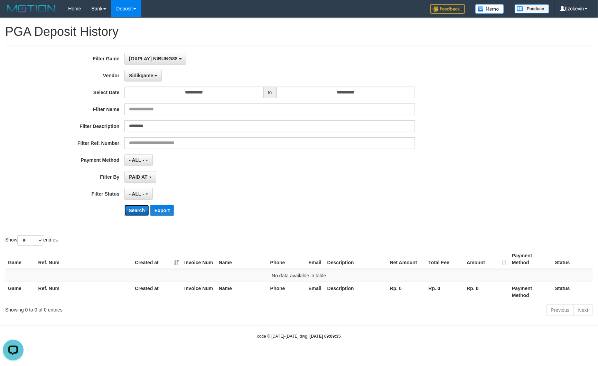
click at [144, 207] on button "Search" at bounding box center [136, 210] width 25 height 11
click at [142, 84] on div "**********" at bounding box center [249, 137] width 498 height 169
click at [142, 82] on button "Sidikgame" at bounding box center [142, 76] width 37 height 12
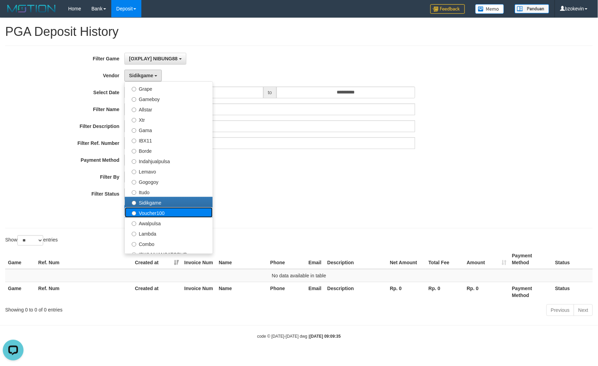
click at [153, 213] on label "Voucher100" at bounding box center [169, 213] width 88 height 10
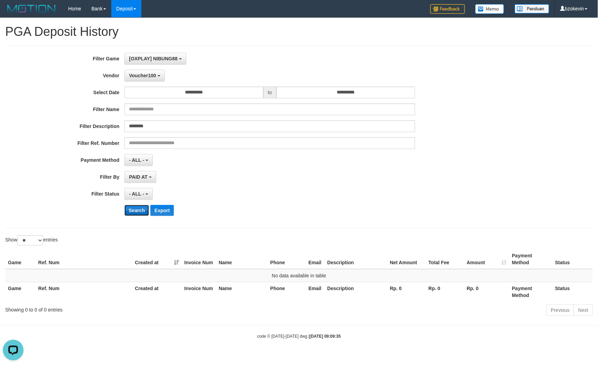
click at [144, 214] on button "Search" at bounding box center [136, 210] width 25 height 11
click at [145, 74] on span "Voucher100" at bounding box center [142, 76] width 27 height 6
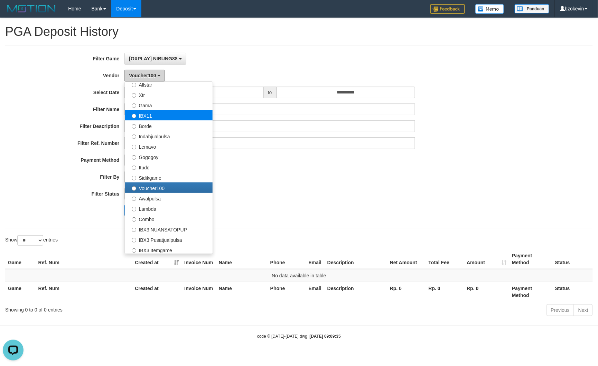
scroll to position [230, 0]
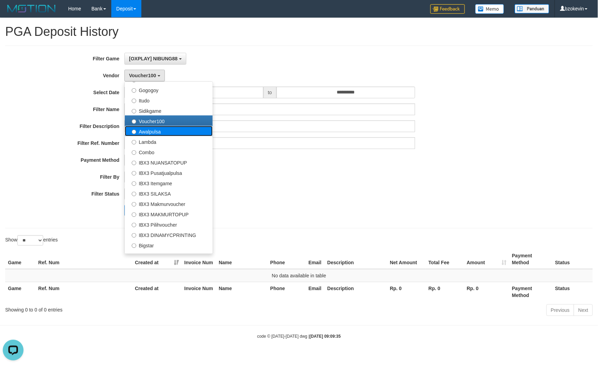
click at [157, 133] on label "Awalpulsa" at bounding box center [169, 131] width 88 height 10
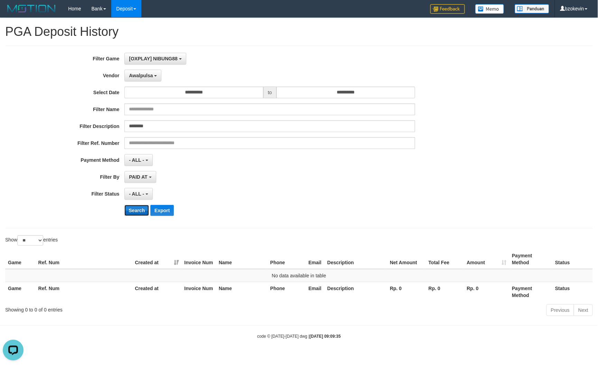
click at [140, 214] on button "Search" at bounding box center [136, 210] width 25 height 11
click at [153, 76] on button "Awalpulsa" at bounding box center [142, 76] width 37 height 12
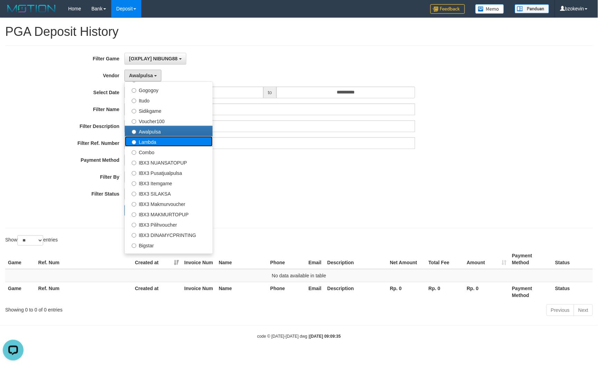
click at [154, 144] on label "Lambda" at bounding box center [169, 141] width 88 height 10
select select "**********"
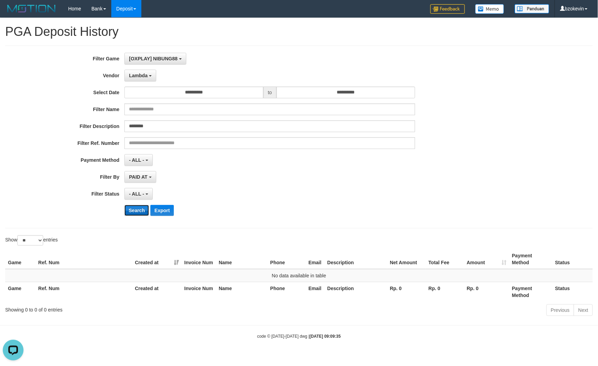
click at [135, 214] on button "Search" at bounding box center [136, 210] width 25 height 11
click at [141, 74] on span "Lambda" at bounding box center [138, 76] width 19 height 6
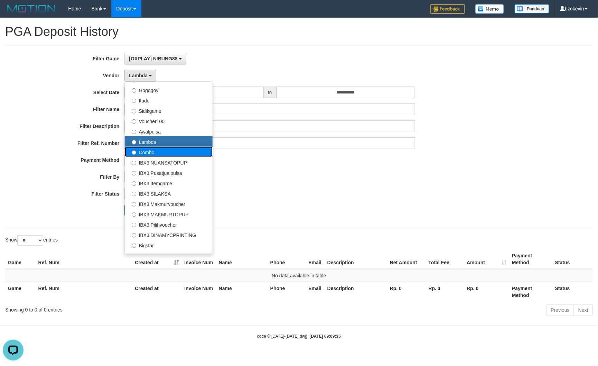
click at [148, 155] on label "Combo" at bounding box center [169, 152] width 88 height 10
select select "**********"
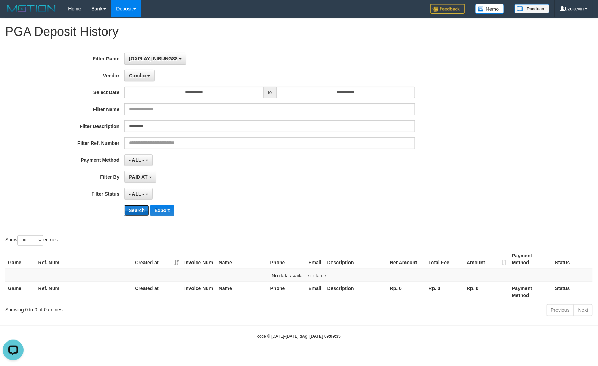
click at [135, 207] on button "Search" at bounding box center [136, 210] width 25 height 11
click at [144, 80] on button "Combo" at bounding box center [139, 76] width 30 height 12
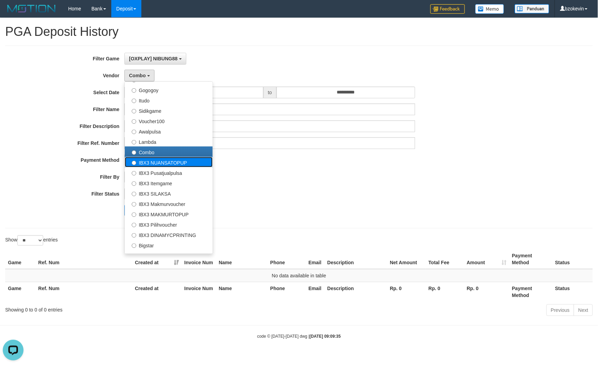
click at [153, 164] on label "IBX3 NUANSATOPUP" at bounding box center [169, 162] width 88 height 10
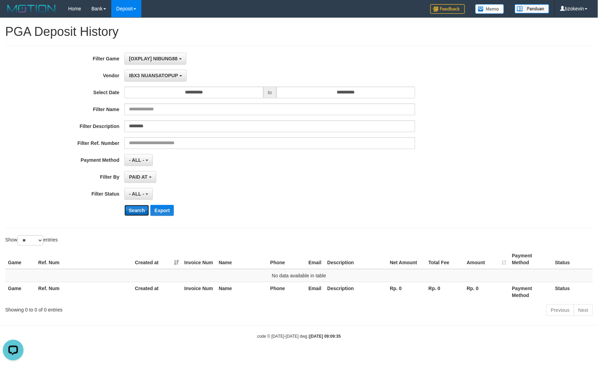
click at [137, 216] on button "Search" at bounding box center [136, 210] width 25 height 11
click at [149, 68] on div "**********" at bounding box center [249, 137] width 498 height 169
click at [147, 78] on span "IBX3 NUANSATOPUP" at bounding box center [153, 76] width 49 height 6
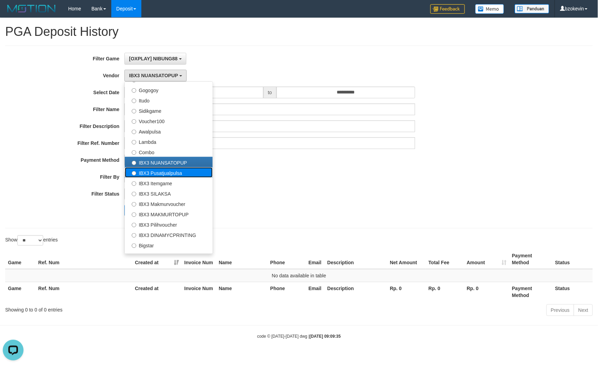
click at [155, 169] on label "IBX3 Pusatjualpulsa" at bounding box center [169, 173] width 88 height 10
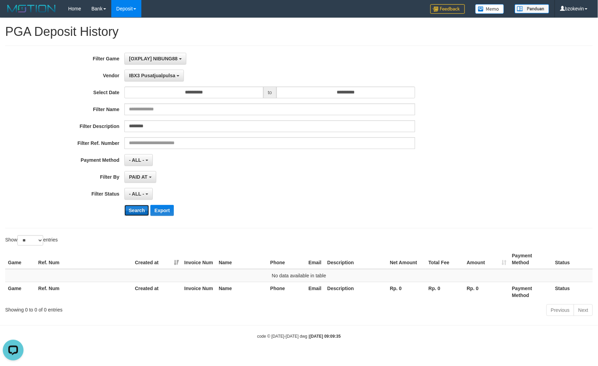
click at [144, 207] on button "Search" at bounding box center [136, 210] width 25 height 11
click at [160, 77] on span "IBX3 Pusatjualpulsa" at bounding box center [152, 76] width 46 height 6
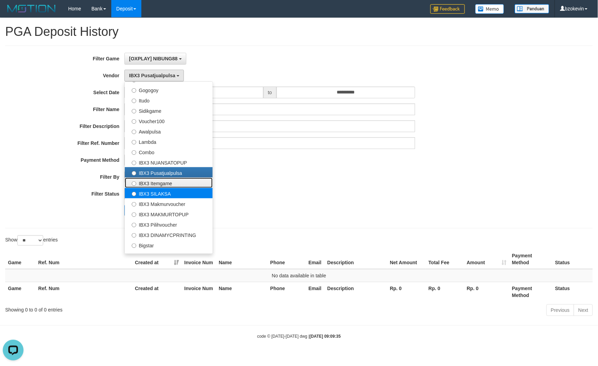
drag, startPoint x: 162, startPoint y: 183, endPoint x: 157, endPoint y: 192, distance: 10.5
click at [161, 183] on label "IBX3 Itemgame" at bounding box center [169, 183] width 88 height 10
click at [155, 184] on label "IBX3 Itemgame" at bounding box center [169, 183] width 88 height 10
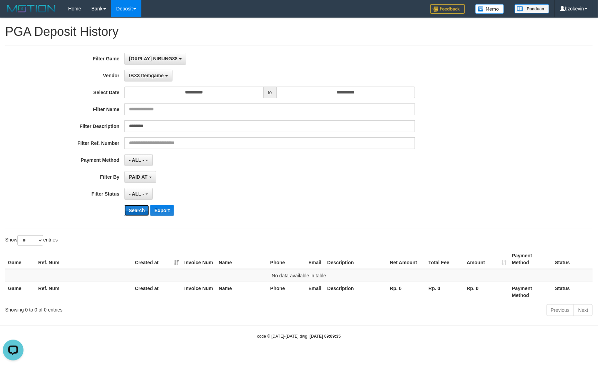
click at [137, 209] on button "Search" at bounding box center [136, 210] width 25 height 11
click at [151, 74] on span "IBX3 Itemgame" at bounding box center [146, 76] width 35 height 6
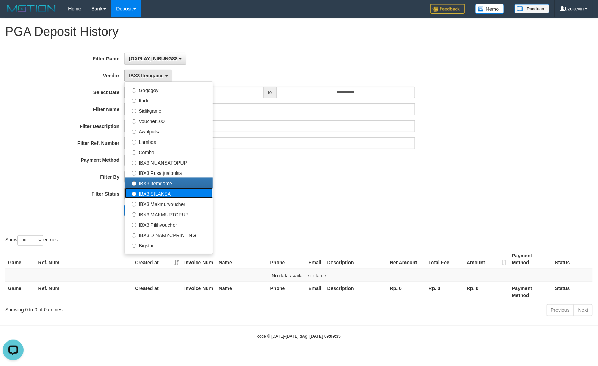
click at [154, 191] on label "IBX3 SILAKSA" at bounding box center [169, 193] width 88 height 10
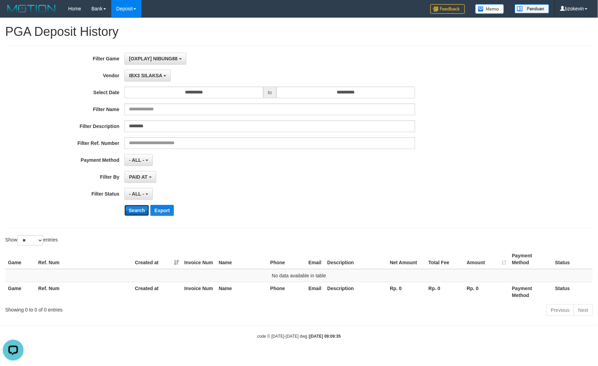
click at [145, 210] on button "Search" at bounding box center [136, 210] width 25 height 11
click at [156, 77] on span "IBX3 SILAKSA" at bounding box center [145, 76] width 33 height 6
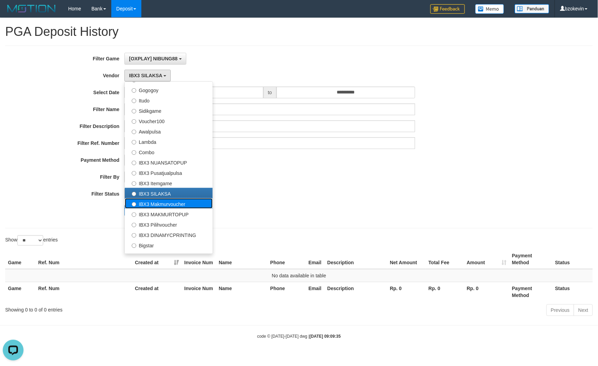
click at [155, 203] on label "IBX3 Makmurvoucher" at bounding box center [169, 204] width 88 height 10
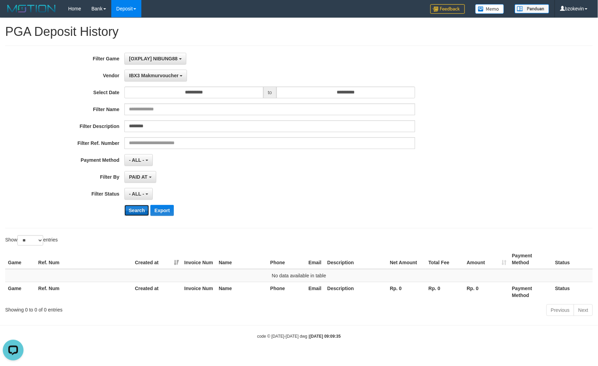
click at [144, 216] on button "Search" at bounding box center [136, 210] width 25 height 11
click at [156, 80] on button "IBX3 Makmurvoucher" at bounding box center [155, 76] width 63 height 12
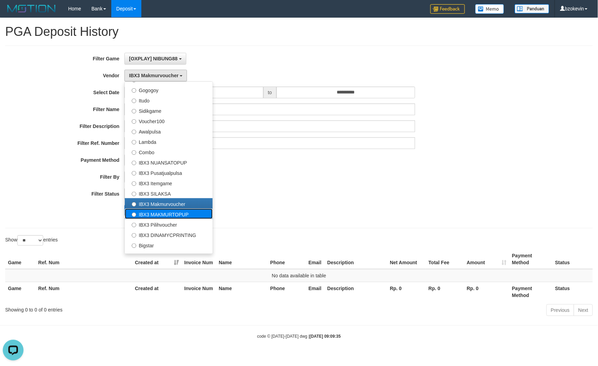
click at [156, 216] on label "IBX3 MAKMURTOPUP" at bounding box center [169, 214] width 88 height 10
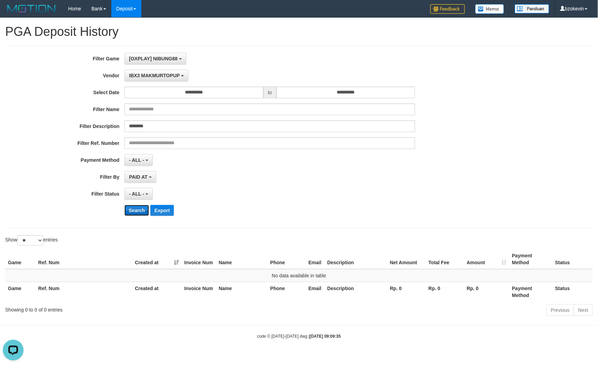
click at [137, 211] on button "Search" at bounding box center [136, 210] width 25 height 11
click at [169, 75] on span "IBX3 MAKMURTOPUP" at bounding box center [154, 76] width 51 height 6
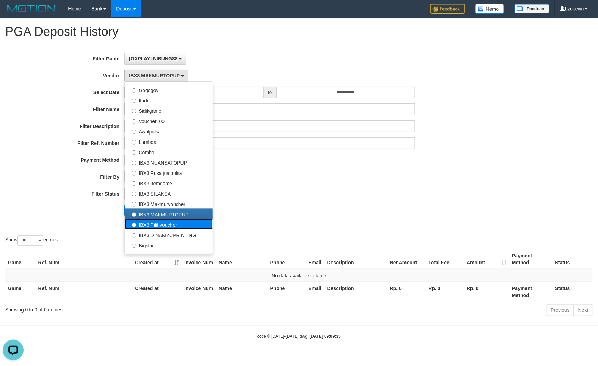
click at [171, 225] on label "IBX3 Pilihvoucher" at bounding box center [169, 224] width 88 height 10
select select "**********"
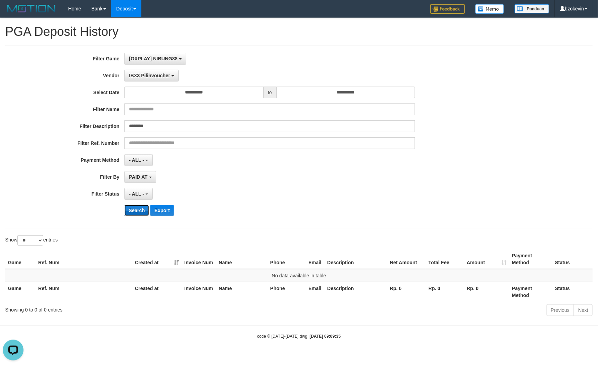
click at [136, 212] on button "Search" at bounding box center [136, 210] width 25 height 11
click at [141, 73] on span "IBX3 Pilihvoucher" at bounding box center [149, 76] width 41 height 6
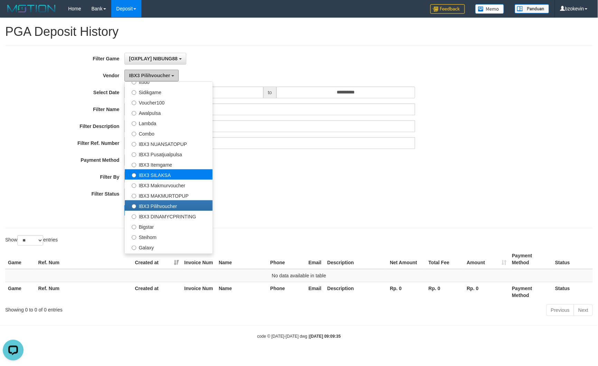
scroll to position [258, 0]
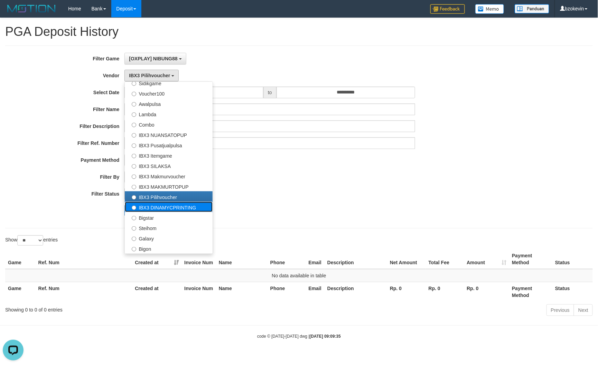
click at [159, 209] on label "IBX3 DINAMYCPRINTING" at bounding box center [169, 207] width 88 height 10
select select "**********"
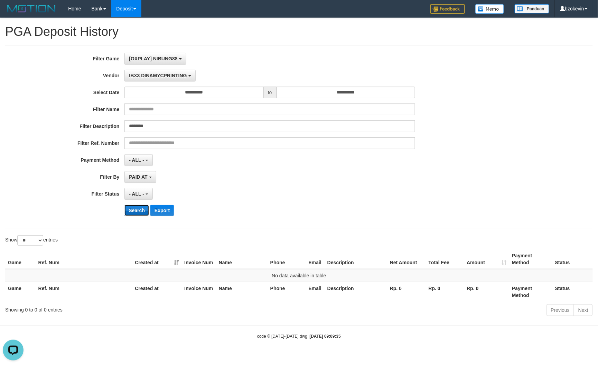
click at [132, 209] on button "Search" at bounding box center [136, 210] width 25 height 11
click at [159, 76] on span "IBX3 DINAMYCPRINTING" at bounding box center [158, 76] width 58 height 6
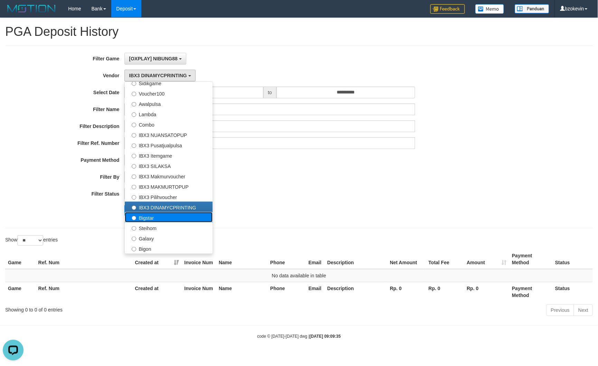
click at [149, 215] on label "Bigstar" at bounding box center [169, 217] width 88 height 10
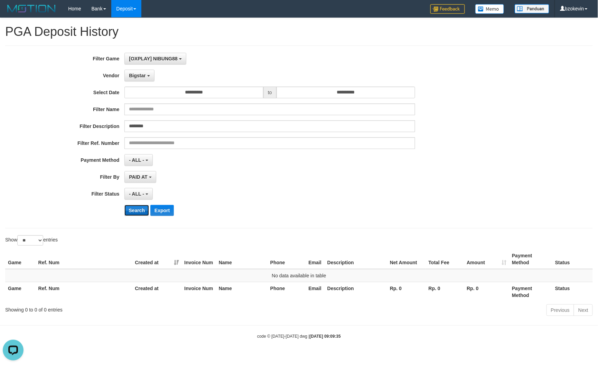
click at [141, 207] on button "Search" at bounding box center [136, 210] width 25 height 11
click at [145, 76] on span "Bigstar" at bounding box center [137, 76] width 17 height 6
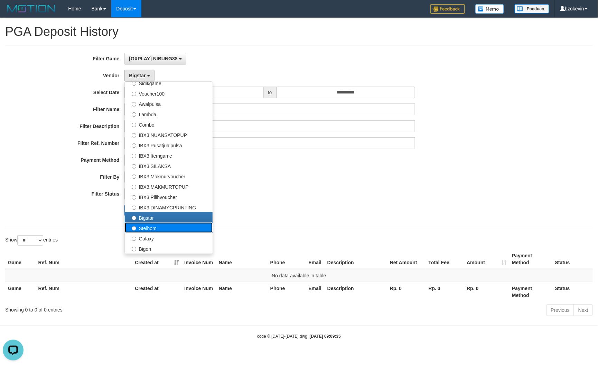
click at [136, 225] on label "Steihom" at bounding box center [169, 228] width 88 height 10
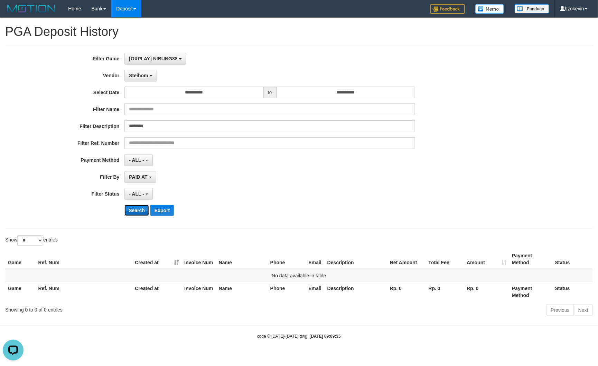
click at [134, 213] on button "Search" at bounding box center [136, 210] width 25 height 11
click at [142, 80] on button "Steihom" at bounding box center [140, 76] width 32 height 12
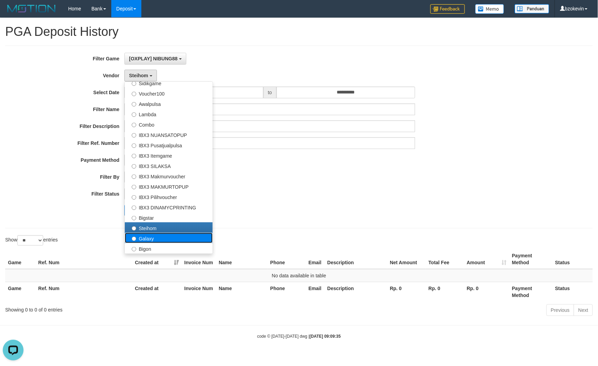
click at [147, 235] on label "Galaxy" at bounding box center [169, 238] width 88 height 10
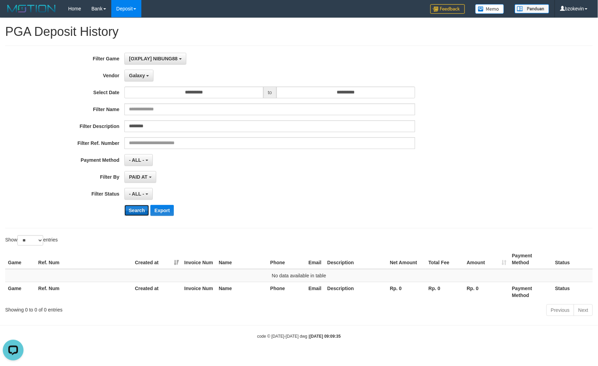
click at [140, 216] on button "Search" at bounding box center [136, 210] width 25 height 11
click at [158, 74] on div "Galaxy - Default Vendor - [PERSON_NAME] Atlas WD LB Java Purple Green Gigantic …" at bounding box center [269, 76] width 290 height 12
click at [147, 75] on button "Galaxy" at bounding box center [138, 76] width 29 height 12
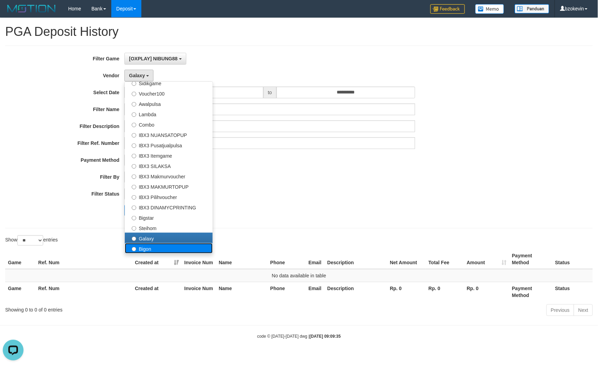
click at [163, 245] on label "Bigon" at bounding box center [169, 249] width 88 height 10
select select "**********"
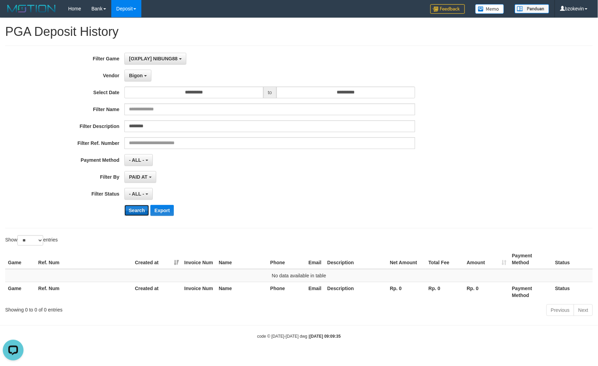
click at [142, 209] on button "Search" at bounding box center [136, 210] width 25 height 11
click at [363, 165] on div "- ALL - SELECT ALL - ALL - SELECT PAYMENT METHOD Mandiri BNI OVO CIMB BRI MAYBA…" at bounding box center [269, 160] width 290 height 12
click at [132, 181] on button "PAID AT" at bounding box center [139, 177] width 31 height 12
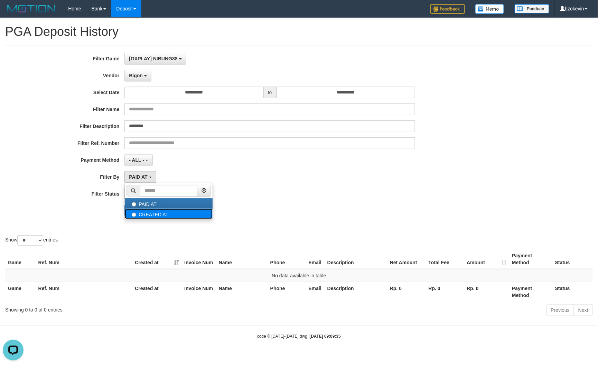
click at [137, 212] on label "CREATED AT" at bounding box center [169, 214] width 88 height 10
select select "*"
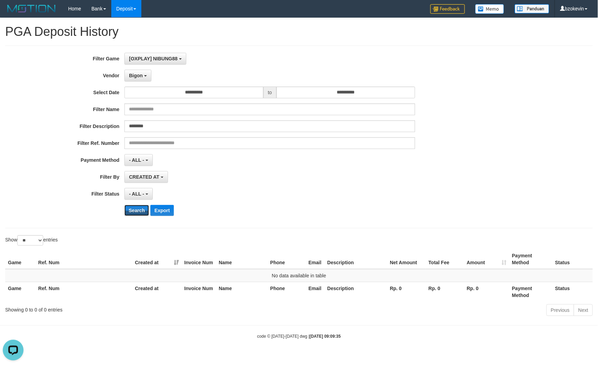
click at [137, 212] on button "Search" at bounding box center [136, 210] width 25 height 11
click at [148, 75] on button "Bigon" at bounding box center [137, 76] width 27 height 12
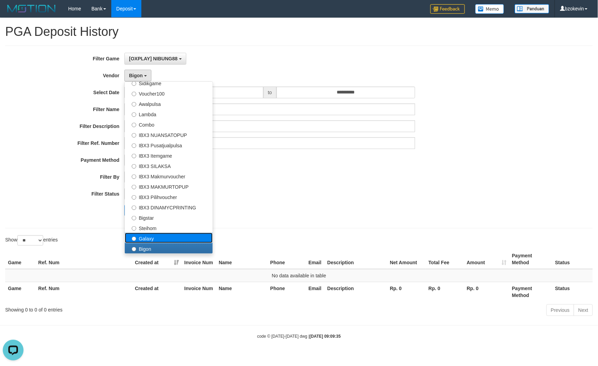
click at [158, 242] on label "Galaxy" at bounding box center [169, 238] width 88 height 10
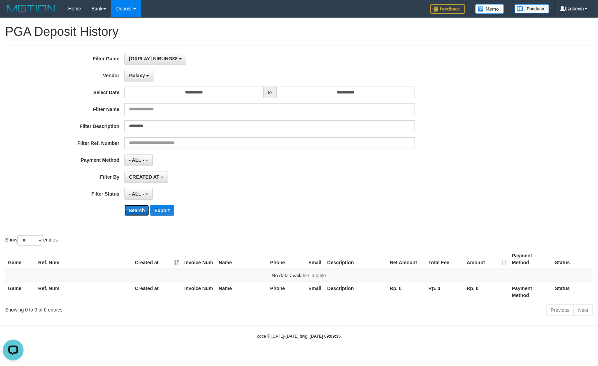
click at [137, 211] on button "Search" at bounding box center [136, 210] width 25 height 11
click at [140, 78] on span "Galaxy" at bounding box center [137, 76] width 16 height 6
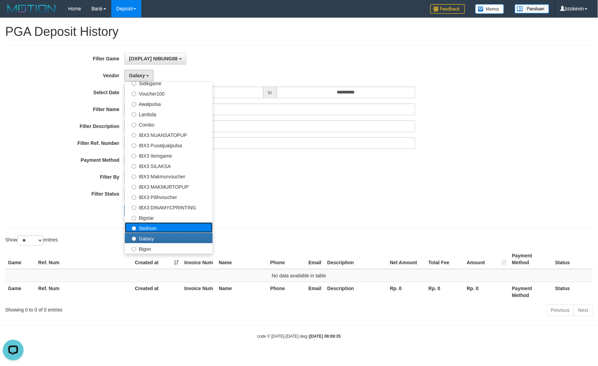
click at [140, 231] on label "Steihom" at bounding box center [169, 228] width 88 height 10
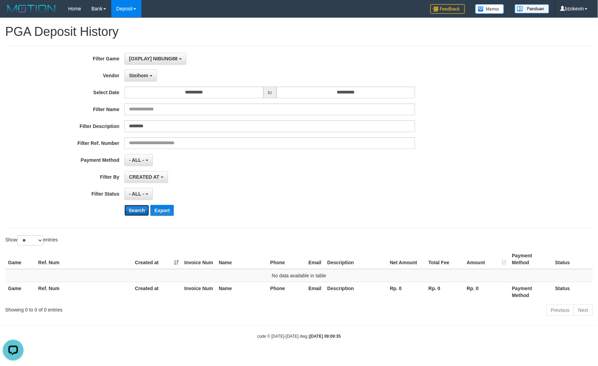
click at [130, 213] on button "Search" at bounding box center [136, 210] width 25 height 11
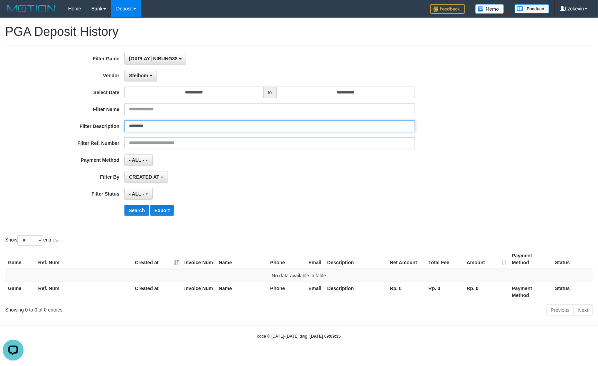
click at [147, 127] on input "********" at bounding box center [269, 127] width 290 height 12
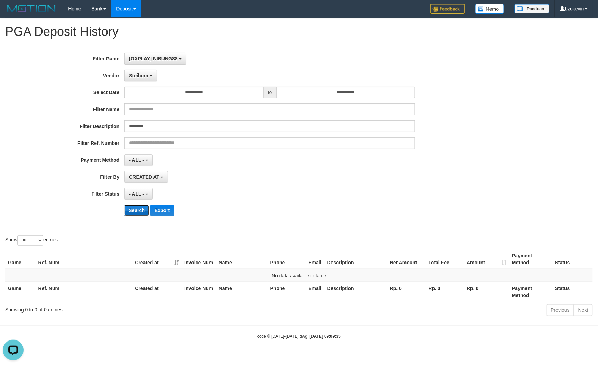
click at [136, 211] on button "Search" at bounding box center [136, 210] width 25 height 11
click at [146, 75] on span "Steihom" at bounding box center [138, 76] width 19 height 6
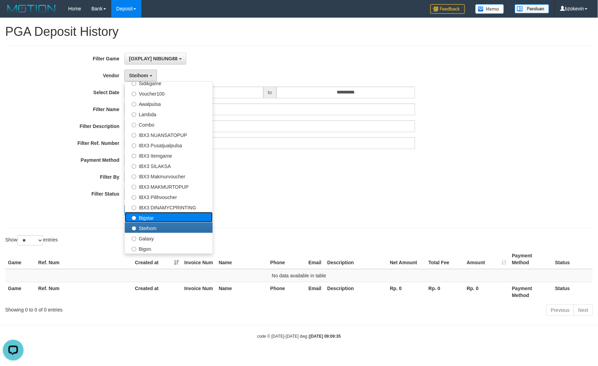
click at [151, 217] on label "Bigstar" at bounding box center [169, 217] width 88 height 10
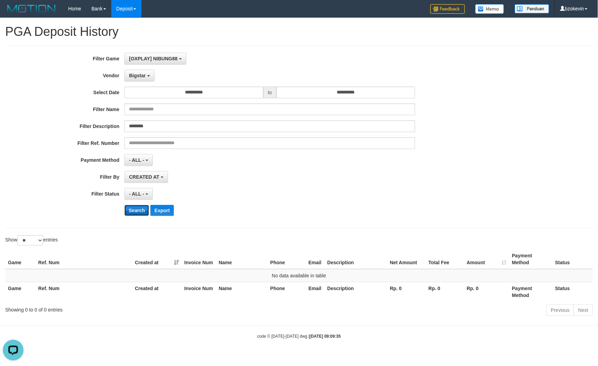
click at [138, 212] on button "Search" at bounding box center [136, 210] width 25 height 11
click at [149, 78] on button "Bigstar" at bounding box center [139, 76] width 30 height 12
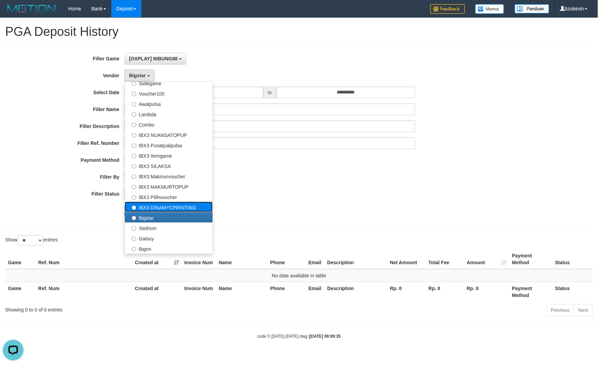
click at [145, 209] on label "IBX3 DINAMYCPRINTING" at bounding box center [169, 207] width 88 height 10
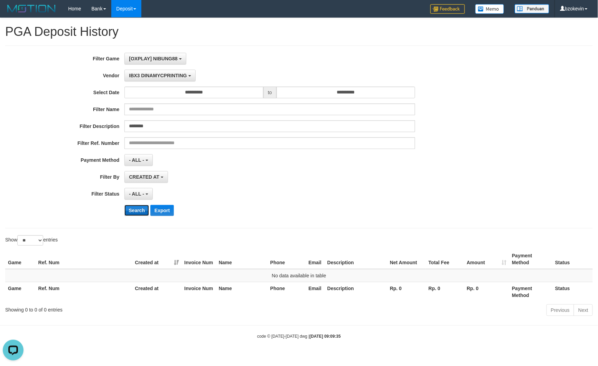
click at [144, 209] on button "Search" at bounding box center [136, 210] width 25 height 11
click at [150, 79] on button "IBX3 DINAMYCPRINTING" at bounding box center [159, 76] width 71 height 12
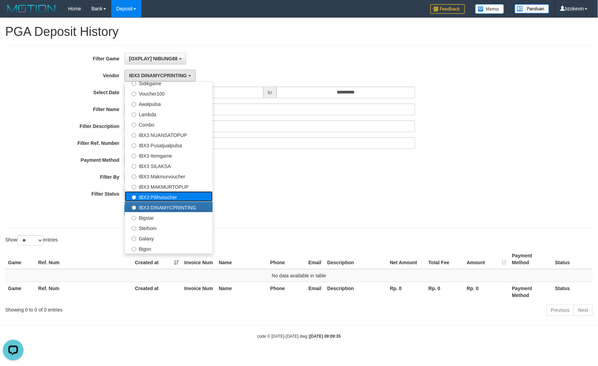
click at [153, 196] on label "IBX3 Pilihvoucher" at bounding box center [169, 197] width 88 height 10
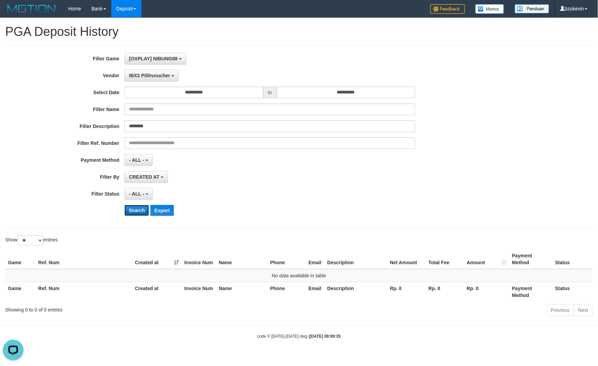
click at [137, 207] on button "Search" at bounding box center [136, 210] width 25 height 11
click at [149, 78] on span "IBX3 Pilihvoucher" at bounding box center [149, 76] width 41 height 6
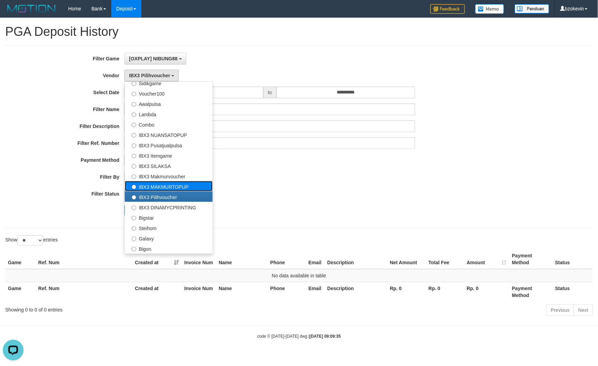
click at [156, 189] on label "IBX3 MAKMURTOPUP" at bounding box center [169, 186] width 88 height 10
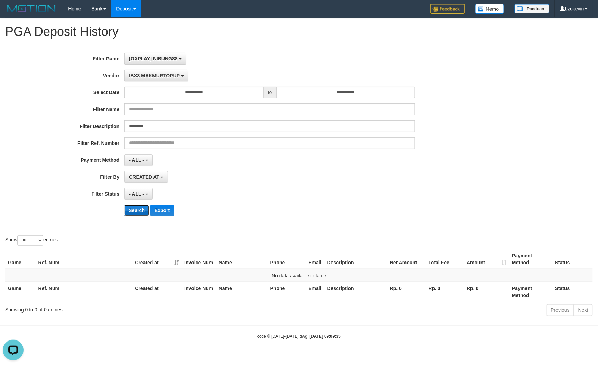
click at [137, 213] on button "Search" at bounding box center [136, 210] width 25 height 11
click at [159, 79] on button "IBX3 MAKMURTOPUP" at bounding box center [156, 76] width 64 height 12
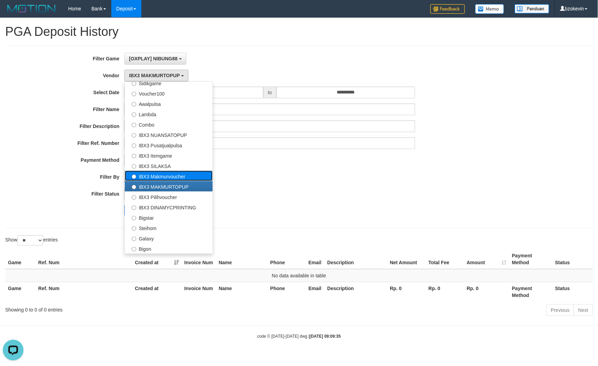
click at [151, 177] on label "IBX3 Makmurvoucher" at bounding box center [169, 176] width 88 height 10
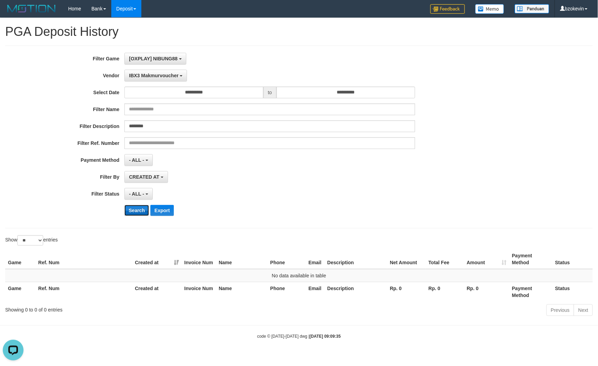
click at [133, 213] on button "Search" at bounding box center [136, 210] width 25 height 11
click at [144, 72] on button "IBX3 Makmurvoucher" at bounding box center [155, 76] width 63 height 12
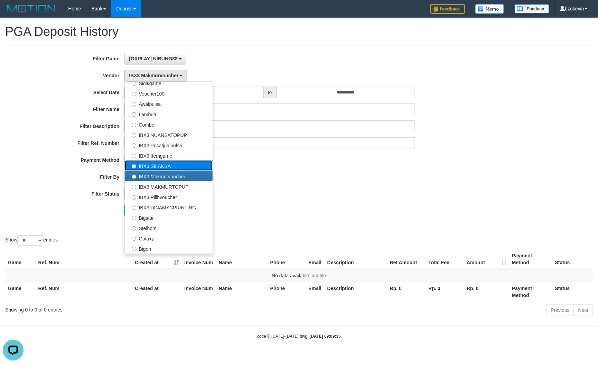
click at [155, 162] on label "IBX3 SILAKSA" at bounding box center [169, 166] width 88 height 10
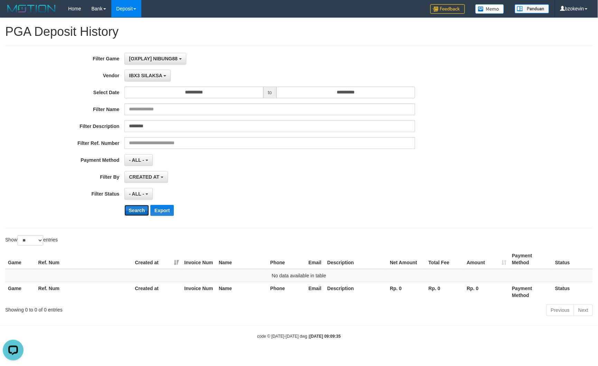
click at [136, 209] on button "Search" at bounding box center [136, 210] width 25 height 11
click at [144, 72] on button "IBX3 SILAKSA" at bounding box center [147, 76] width 46 height 12
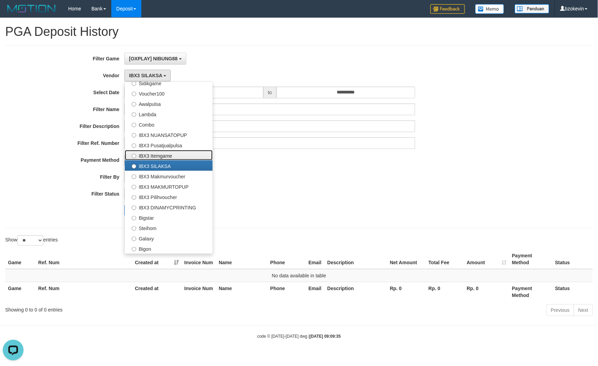
click at [147, 156] on label "IBX3 Itemgame" at bounding box center [169, 155] width 88 height 10
select select "**********"
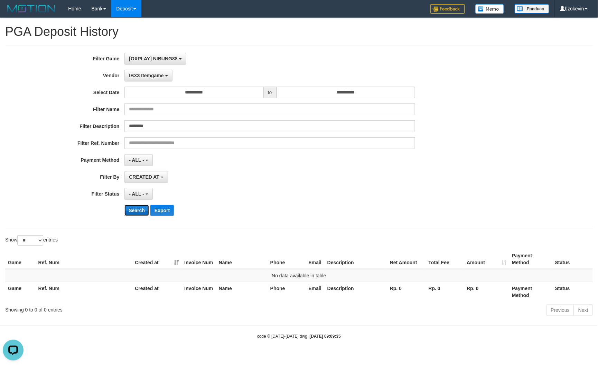
click at [132, 209] on button "Search" at bounding box center [136, 210] width 25 height 11
click at [146, 80] on button "IBX3 Itemgame" at bounding box center [148, 76] width 48 height 12
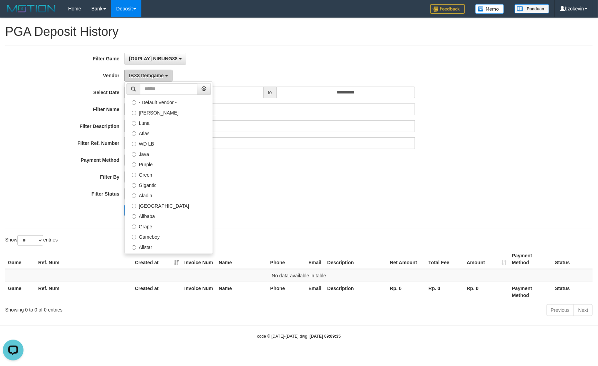
scroll to position [0, 0]
click at [171, 103] on label "- Default Vendor -" at bounding box center [169, 102] width 88 height 10
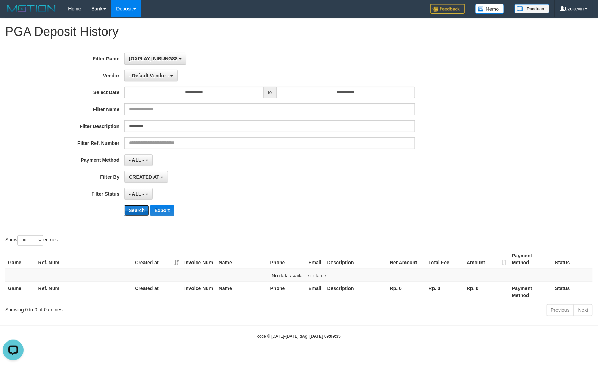
click at [131, 216] on button "Search" at bounding box center [136, 210] width 25 height 11
click at [161, 75] on span "- Default Vendor -" at bounding box center [149, 76] width 40 height 6
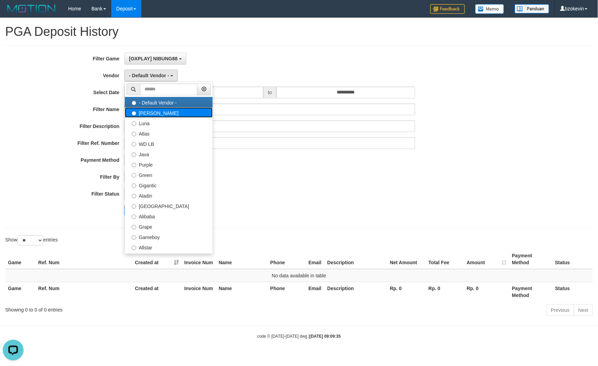
click at [153, 113] on label "[PERSON_NAME]" at bounding box center [169, 112] width 88 height 10
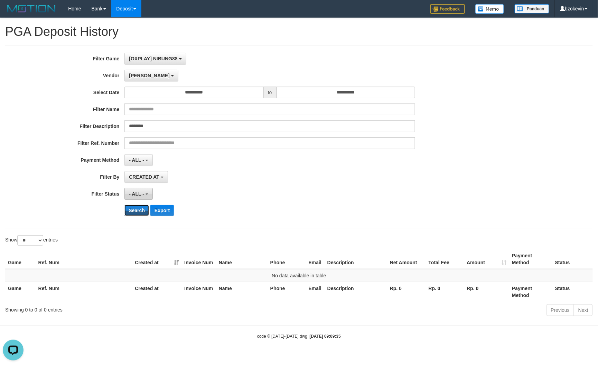
drag, startPoint x: 144, startPoint y: 216, endPoint x: 150, endPoint y: 194, distance: 23.0
click at [144, 216] on button "Search" at bounding box center [136, 210] width 25 height 11
click at [144, 78] on button "[PERSON_NAME]" at bounding box center [151, 76] width 54 height 12
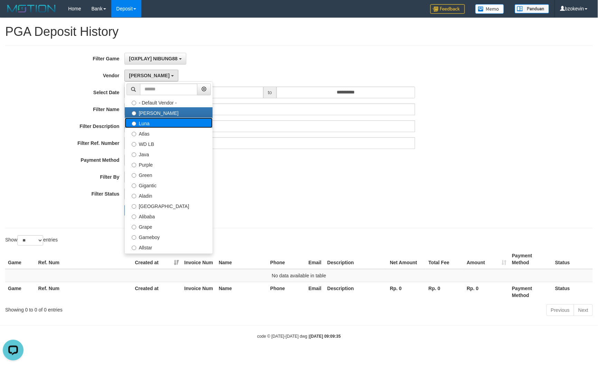
click at [147, 123] on label "Luna" at bounding box center [169, 123] width 88 height 10
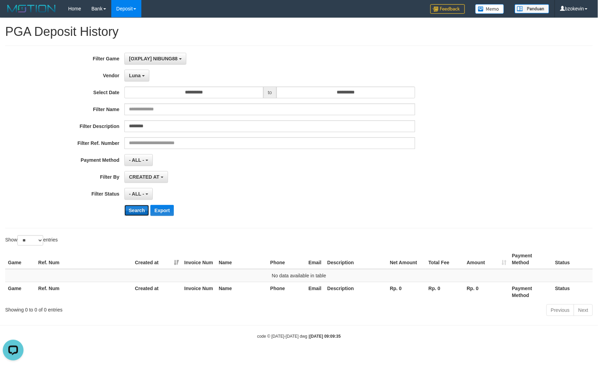
click at [137, 213] on button "Search" at bounding box center [136, 210] width 25 height 11
click at [135, 71] on button "Luna" at bounding box center [136, 76] width 25 height 12
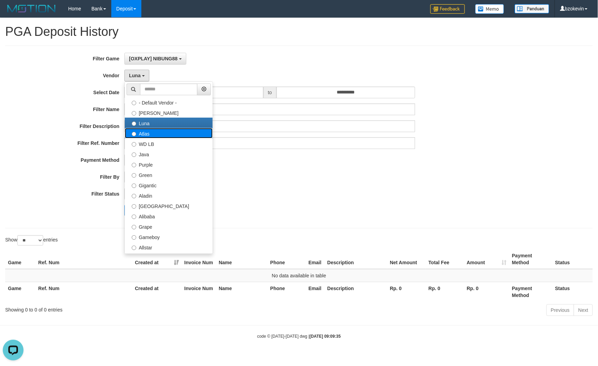
click at [142, 135] on label "Atlas" at bounding box center [169, 133] width 88 height 10
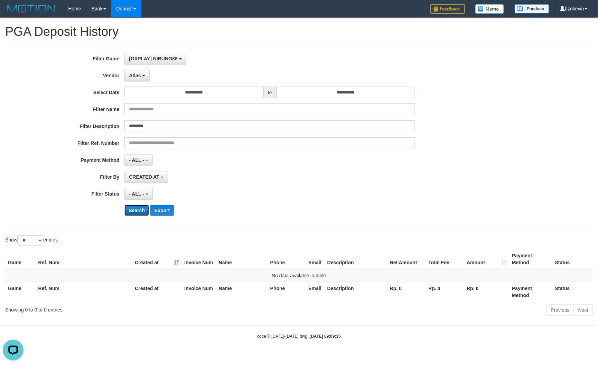
click at [135, 213] on button "Search" at bounding box center [136, 210] width 25 height 11
click at [140, 71] on button "Atlas" at bounding box center [136, 76] width 25 height 12
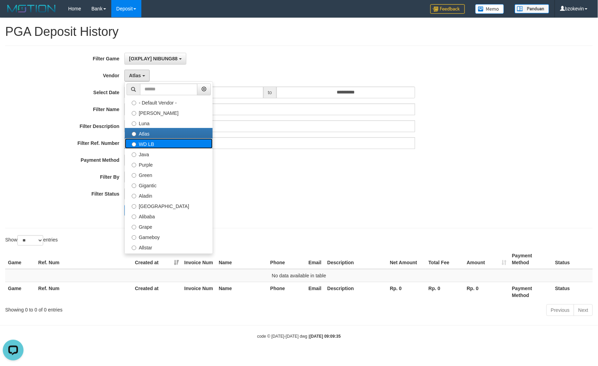
click at [140, 148] on label "WD LB" at bounding box center [169, 144] width 88 height 10
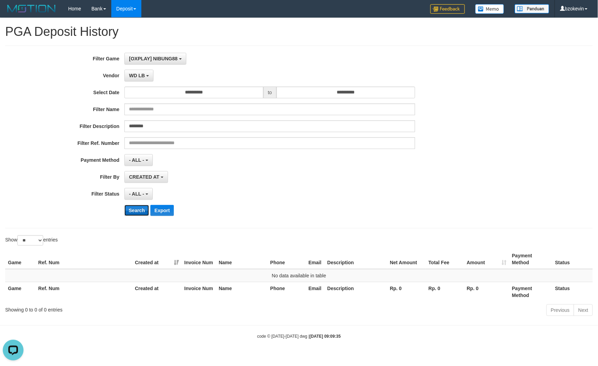
click at [134, 211] on button "Search" at bounding box center [136, 210] width 25 height 11
click at [145, 75] on button "WD LB" at bounding box center [138, 76] width 29 height 12
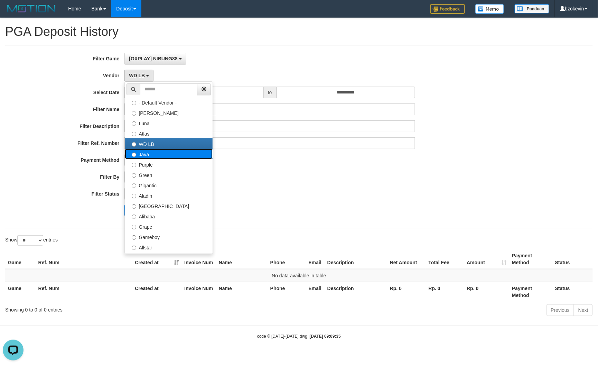
click at [147, 151] on label "Java" at bounding box center [169, 154] width 88 height 10
select select "**********"
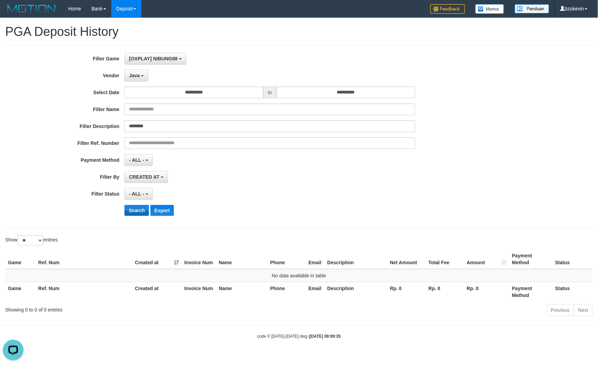
click at [137, 207] on div "**********" at bounding box center [249, 137] width 498 height 169
click at [137, 212] on button "Search" at bounding box center [136, 210] width 25 height 11
click at [139, 72] on button "Java" at bounding box center [136, 76] width 24 height 12
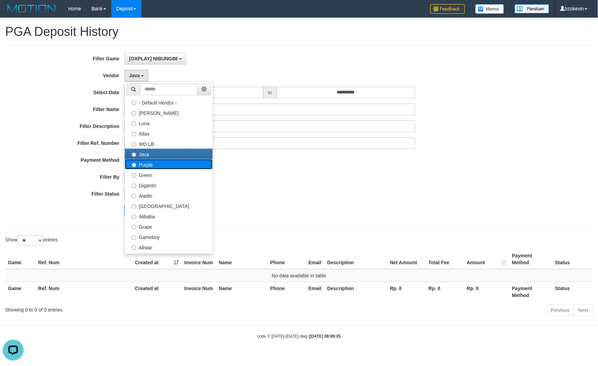
click at [144, 163] on label "Purple" at bounding box center [169, 164] width 88 height 10
select select "**********"
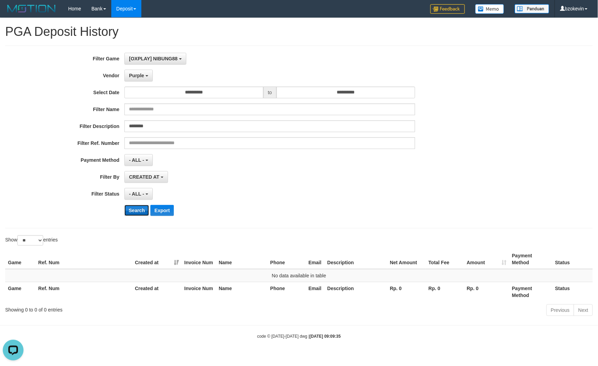
click at [142, 207] on button "Search" at bounding box center [136, 210] width 25 height 11
click at [141, 78] on span "Purple" at bounding box center [136, 76] width 15 height 6
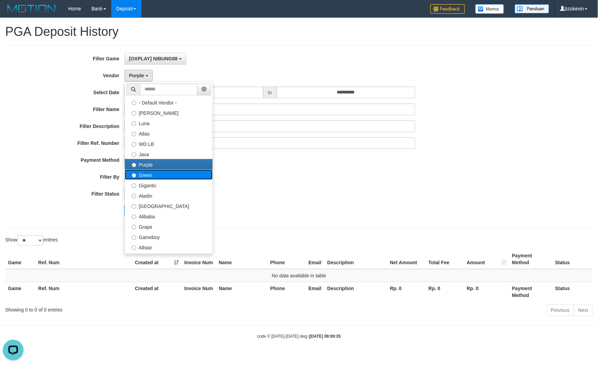
click at [139, 173] on label "Green" at bounding box center [169, 175] width 88 height 10
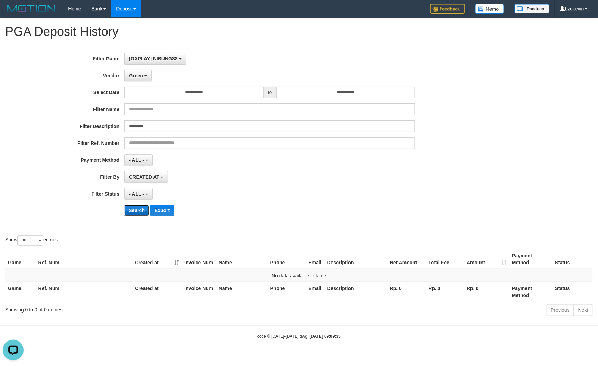
click at [137, 213] on button "Search" at bounding box center [136, 210] width 25 height 11
click at [143, 75] on button "Green" at bounding box center [137, 76] width 27 height 12
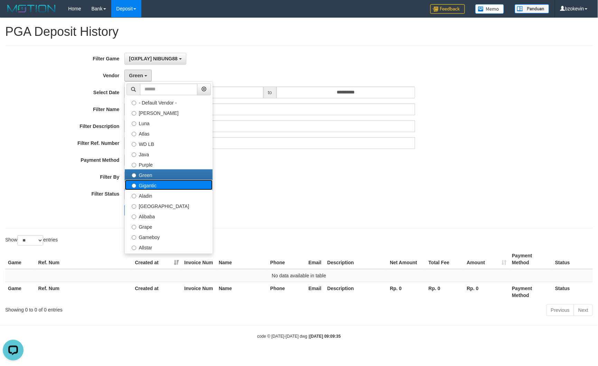
click at [142, 186] on label "Gigantic" at bounding box center [169, 185] width 88 height 10
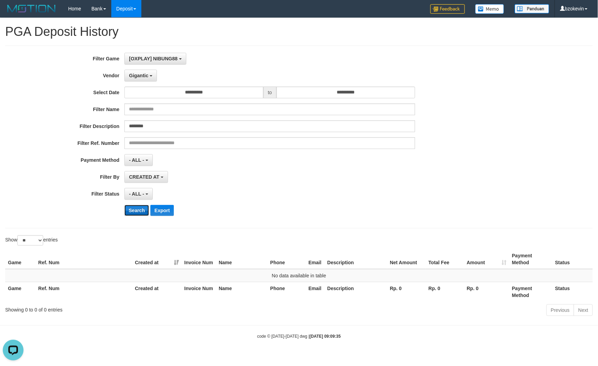
click at [140, 210] on button "Search" at bounding box center [136, 210] width 25 height 11
click at [147, 73] on span "Gigantic" at bounding box center [138, 76] width 19 height 6
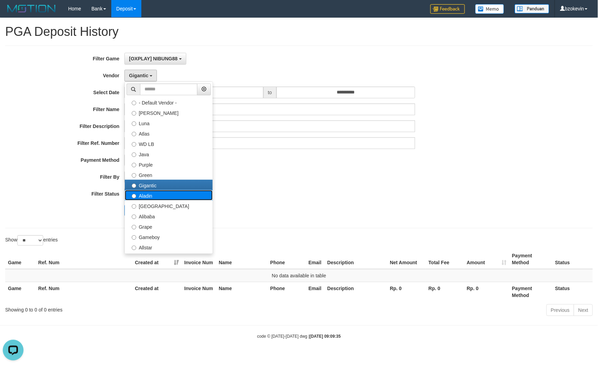
click at [148, 195] on label "Aladin" at bounding box center [169, 195] width 88 height 10
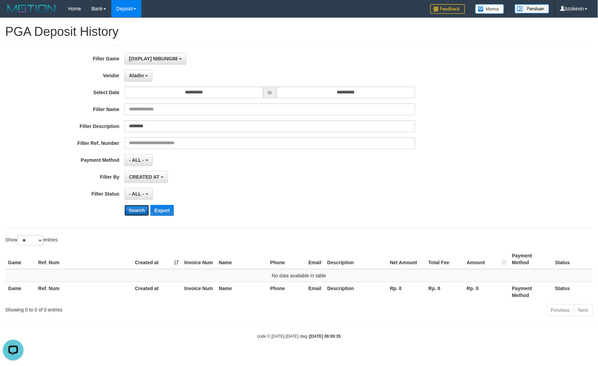
click at [137, 208] on button "Search" at bounding box center [136, 210] width 25 height 11
click at [134, 216] on button "Search" at bounding box center [136, 210] width 25 height 11
click at [134, 214] on button "Search" at bounding box center [136, 210] width 25 height 11
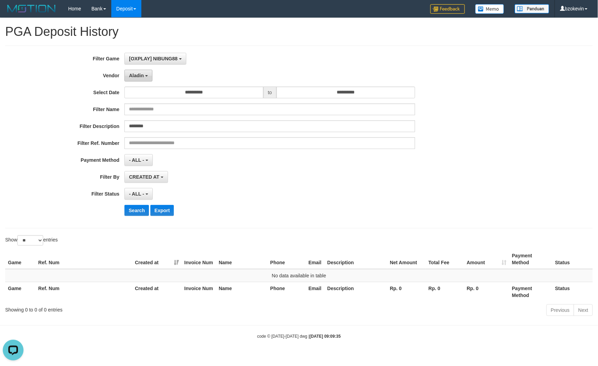
click at [128, 73] on button "Aladin" at bounding box center [138, 76] width 28 height 12
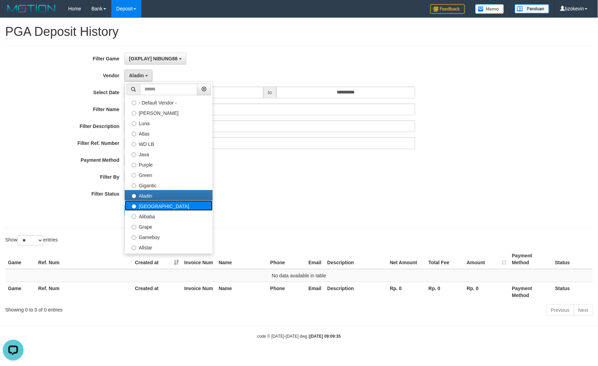
click at [145, 209] on label "[GEOGRAPHIC_DATA]" at bounding box center [169, 206] width 88 height 10
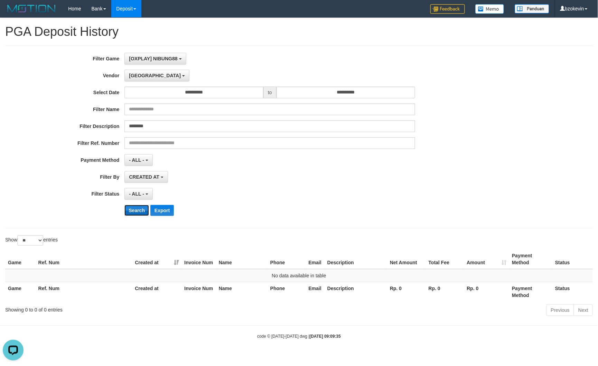
click at [144, 214] on button "Search" at bounding box center [136, 210] width 25 height 11
click at [137, 80] on button "[GEOGRAPHIC_DATA]" at bounding box center [156, 76] width 65 height 12
click at [133, 211] on button "Search" at bounding box center [136, 210] width 25 height 11
click at [149, 75] on b "button" at bounding box center [149, 75] width 3 height 1
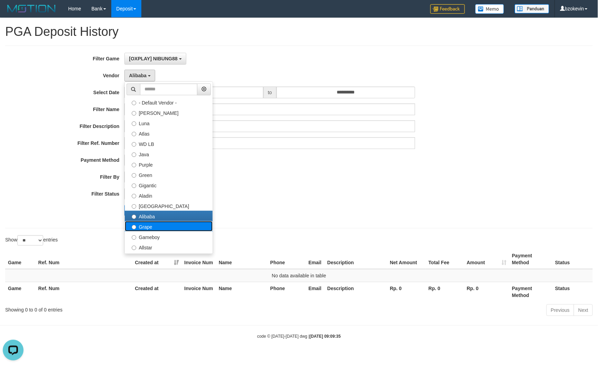
click at [148, 225] on label "Grape" at bounding box center [169, 226] width 88 height 10
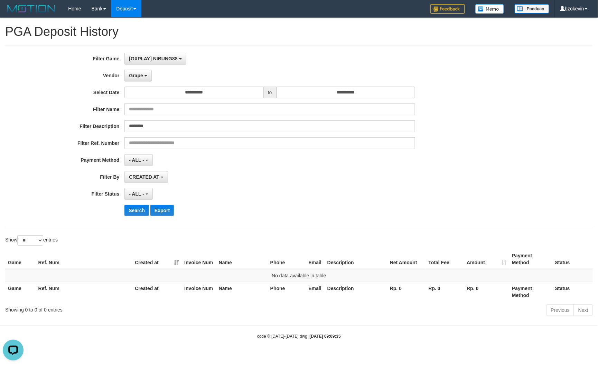
click at [143, 218] on div "**********" at bounding box center [249, 137] width 498 height 169
click at [141, 213] on button "Search" at bounding box center [136, 210] width 25 height 11
click at [133, 73] on span "Grape" at bounding box center [136, 76] width 14 height 6
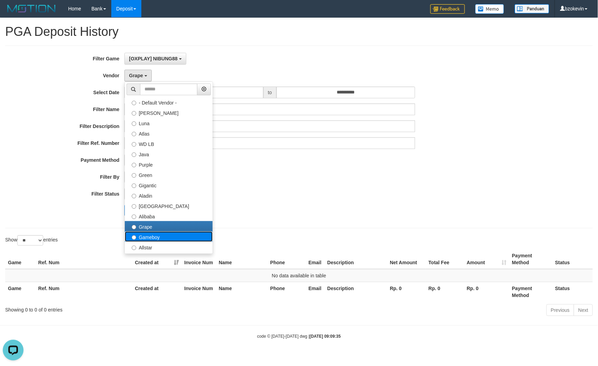
drag, startPoint x: 146, startPoint y: 237, endPoint x: 144, endPoint y: 233, distance: 4.0
click at [145, 238] on label "Gameboy" at bounding box center [169, 237] width 88 height 10
select select "**********"
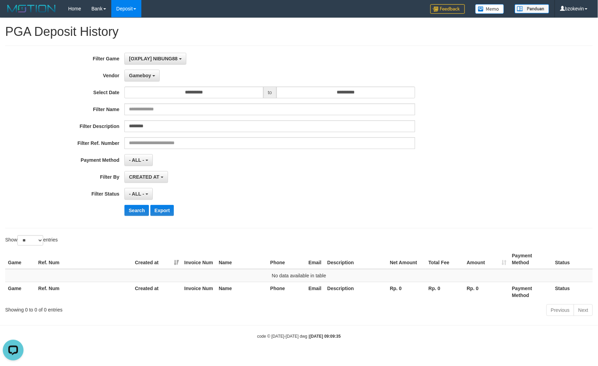
click at [133, 203] on div "**********" at bounding box center [249, 137] width 498 height 169
click at [133, 216] on button "Search" at bounding box center [136, 210] width 25 height 11
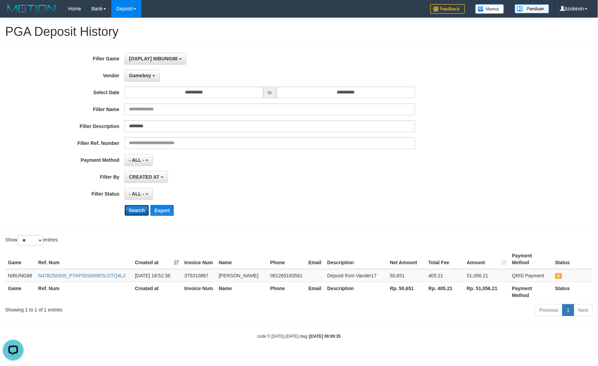
click at [134, 212] on button "Search" at bounding box center [136, 210] width 25 height 11
click at [465, 208] on div "Search Export" at bounding box center [310, 210] width 373 height 11
click at [556, 279] on span "U" at bounding box center [558, 277] width 7 height 6
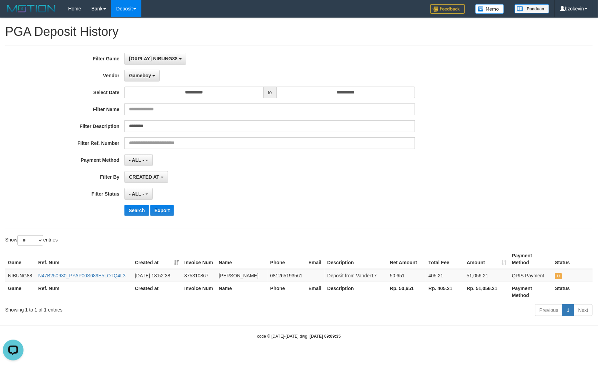
click at [493, 198] on div "**********" at bounding box center [249, 194] width 498 height 12
click at [11, 348] on icon "Open LiveChat chat widget" at bounding box center [13, 350] width 7 height 4
click at [230, 165] on div "- ALL - SELECT ALL - ALL - SELECT PAYMENT METHOD Mandiri BNI OVO CIMB BRI MAYBA…" at bounding box center [269, 160] width 290 height 12
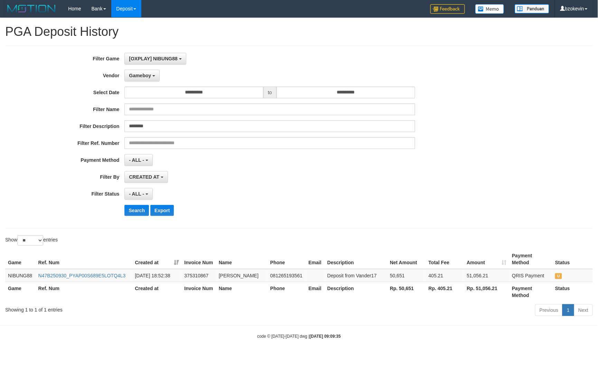
click at [332, 173] on div "CREATED AT PAID AT CREATED AT" at bounding box center [269, 177] width 290 height 12
click at [197, 193] on div "- ALL - SELECT ALL - ALL - SELECT STATUS PENDING/UNPAID PAID CANCELED EXPIRED" at bounding box center [269, 194] width 290 height 12
click at [299, 239] on div "Show ** ** ** *** entries" at bounding box center [299, 242] width 598 height 12
click at [79, 283] on td "N47B250930_PYAP00S689E5LOTQ4L3" at bounding box center [84, 275] width 97 height 13
copy link "N47B250930_PYAP00S689E5LOTQ4L3"
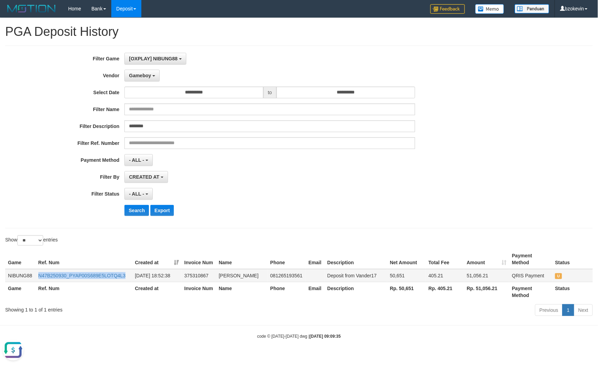
click at [79, 283] on td "N47B250930_PYAP00S689E5LOTQ4L3" at bounding box center [84, 275] width 97 height 13
click at [19, 347] on button "Open LiveChat chat widget" at bounding box center [13, 350] width 21 height 21
click at [308, 258] on th "Email" at bounding box center [315, 260] width 19 height 20
click at [292, 209] on div "Search Export" at bounding box center [310, 210] width 373 height 11
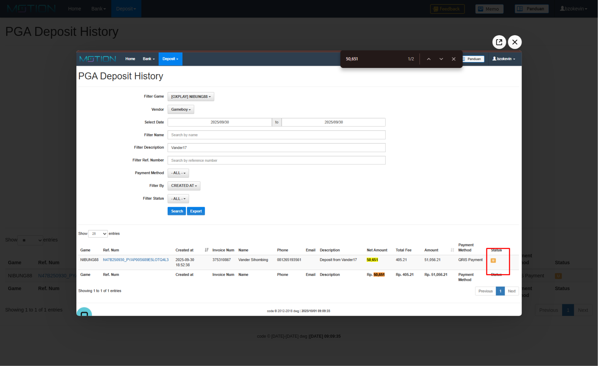
click at [554, 212] on div at bounding box center [299, 183] width 598 height 366
click at [58, 209] on div at bounding box center [299, 183] width 598 height 366
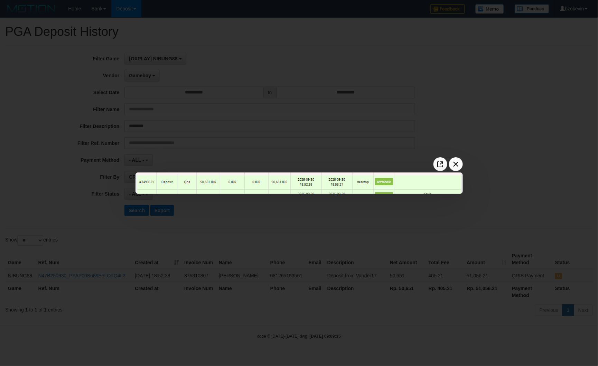
click at [208, 221] on div at bounding box center [299, 183] width 598 height 366
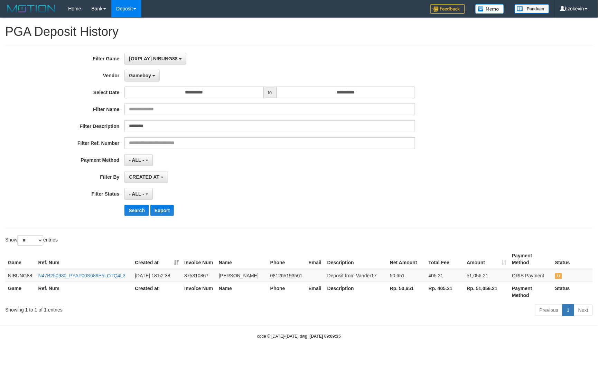
click at [429, 162] on div "**********" at bounding box center [249, 160] width 498 height 12
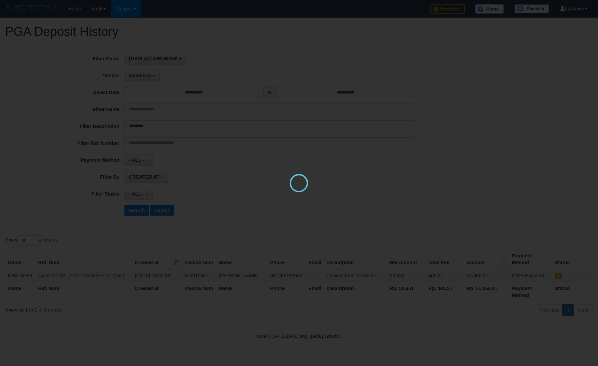
click at [387, 224] on div "Please wait" at bounding box center [299, 183] width 598 height 366
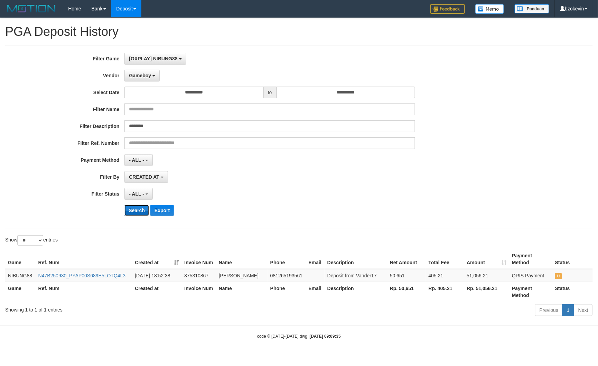
click at [140, 213] on button "Search" at bounding box center [136, 210] width 25 height 11
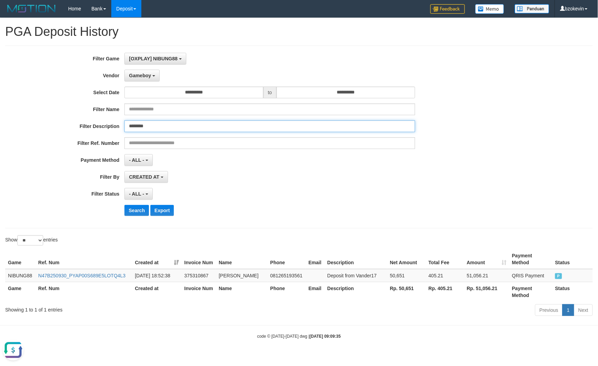
click at [151, 124] on input "********" at bounding box center [269, 127] width 290 height 12
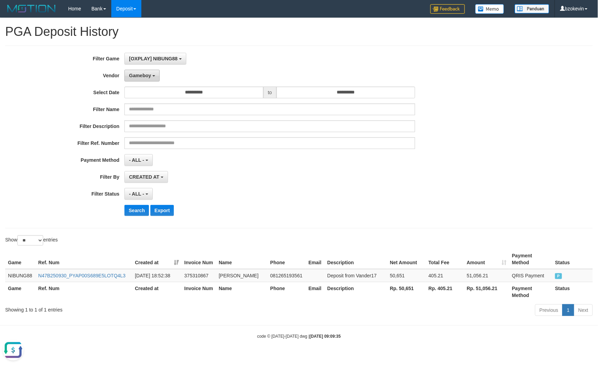
click at [151, 78] on button "Gameboy" at bounding box center [141, 76] width 35 height 12
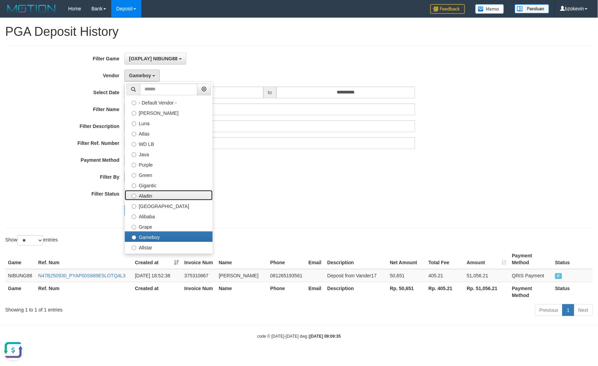
drag, startPoint x: 149, startPoint y: 195, endPoint x: 140, endPoint y: 182, distance: 14.9
click at [149, 195] on label "Aladin" at bounding box center [169, 195] width 88 height 10
select select "**********"
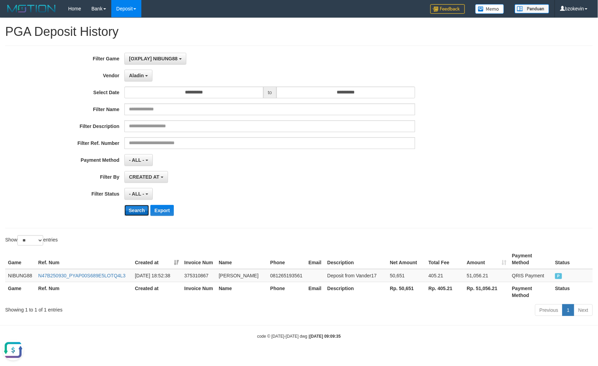
click at [127, 212] on button "Search" at bounding box center [136, 210] width 25 height 11
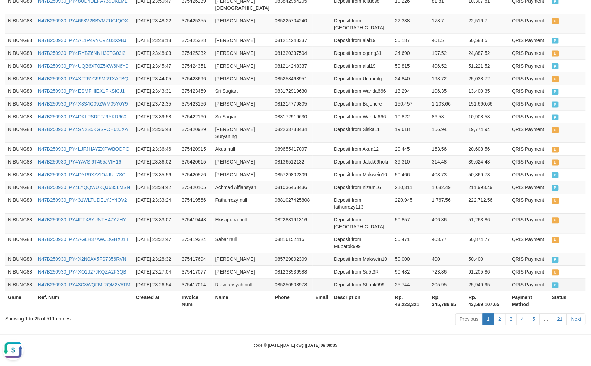
scroll to position [474, 0]
click at [392, 305] on th "Rp. 43,223,321" at bounding box center [410, 302] width 37 height 20
copy th "43,223,321"
click at [392, 305] on th "Rp. 43,223,321" at bounding box center [410, 302] width 37 height 20
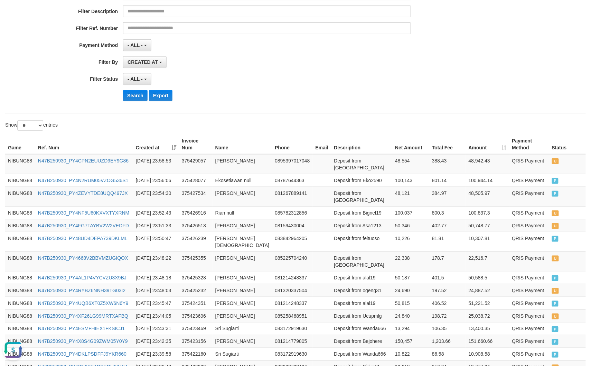
scroll to position [14, 0]
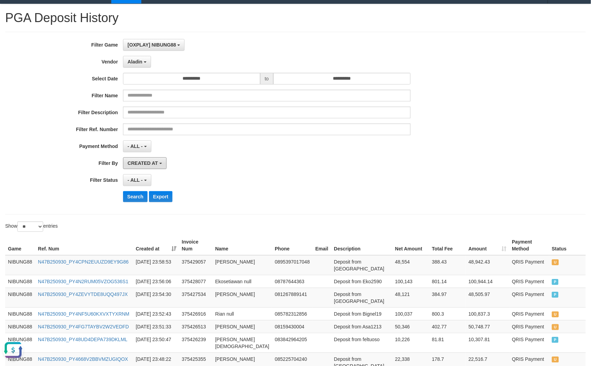
drag, startPoint x: 140, startPoint y: 162, endPoint x: 138, endPoint y: 173, distance: 10.6
click at [140, 162] on span "CREATED AT" at bounding box center [142, 164] width 30 height 6
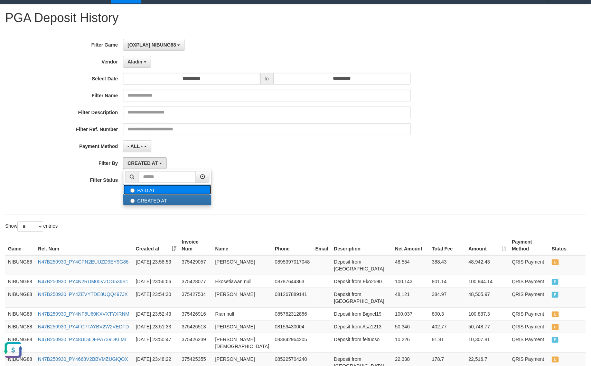
click at [140, 189] on label "PAID AT" at bounding box center [167, 190] width 88 height 10
select select "*"
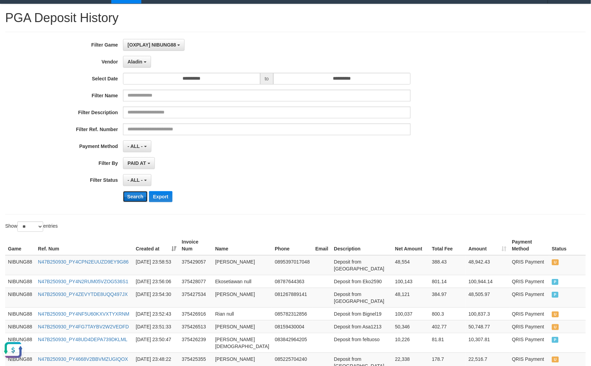
click at [136, 195] on button "Search" at bounding box center [135, 196] width 25 height 11
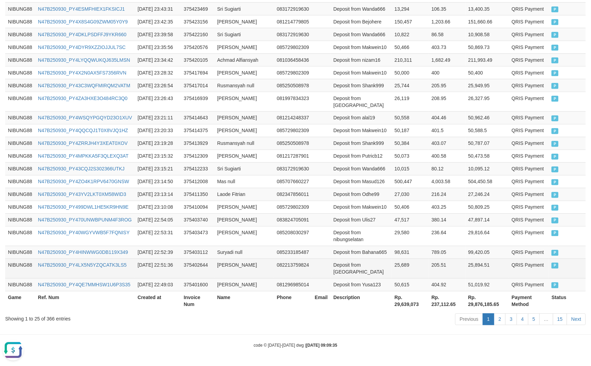
scroll to position [474, 0]
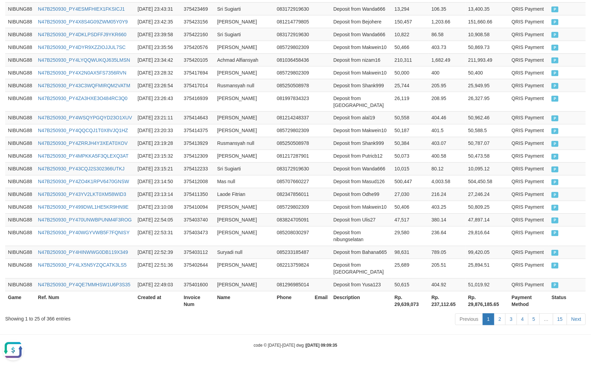
click at [392, 303] on th "Rp. 29,639,073" at bounding box center [410, 302] width 37 height 20
copy th "29,639,073"
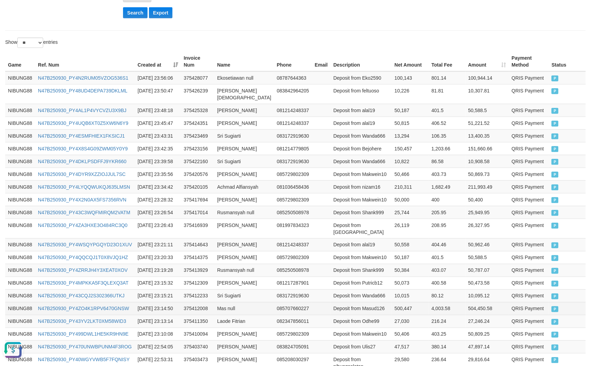
scroll to position [0, 0]
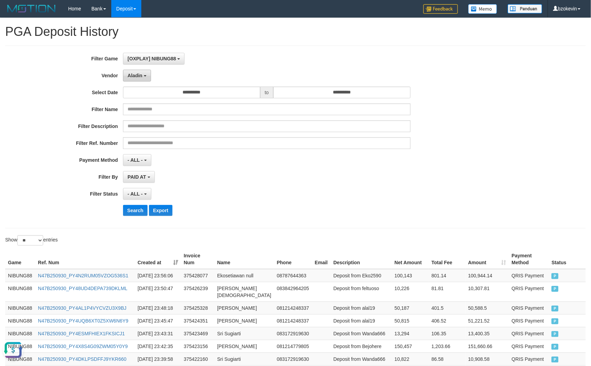
click at [140, 79] on button "Aladin" at bounding box center [137, 76] width 28 height 12
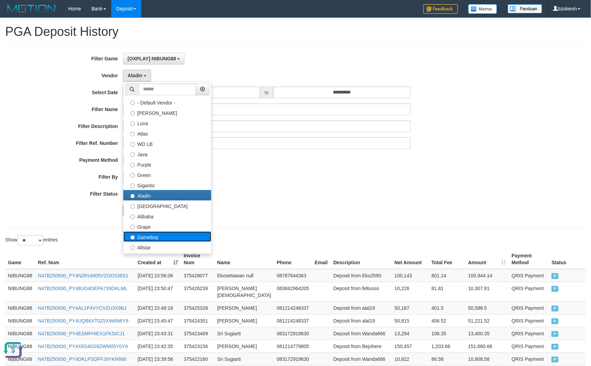
click at [146, 236] on label "Gameboy" at bounding box center [167, 237] width 88 height 10
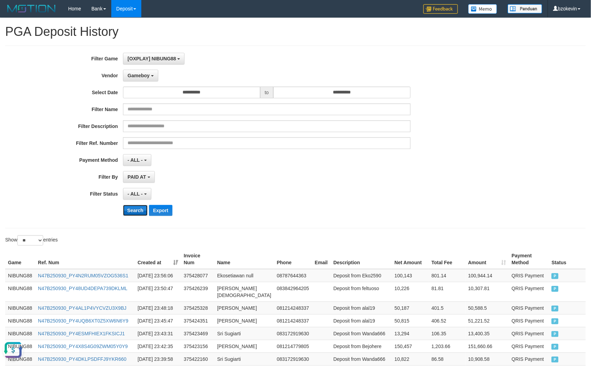
click at [132, 211] on button "Search" at bounding box center [135, 210] width 25 height 11
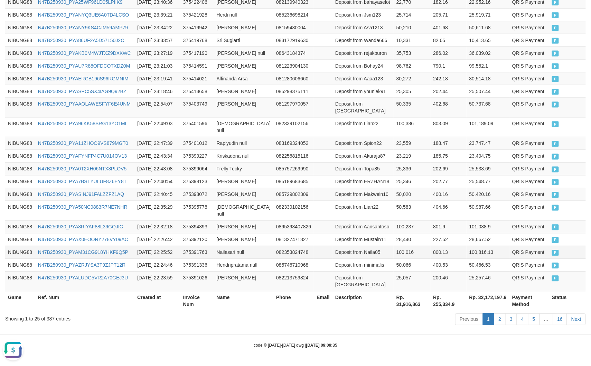
scroll to position [474, 0]
click at [397, 303] on th "Rp. 31,916,863" at bounding box center [411, 302] width 37 height 20
copy th "31,916,863"
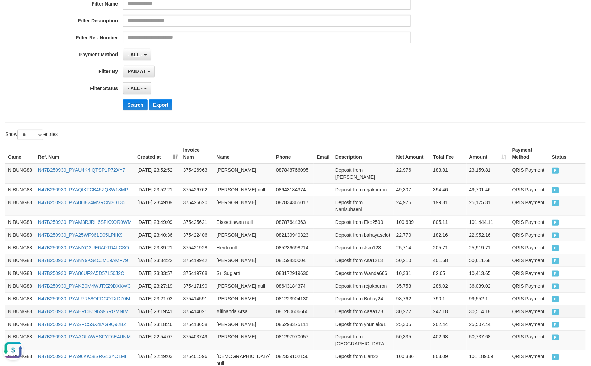
scroll to position [0, 0]
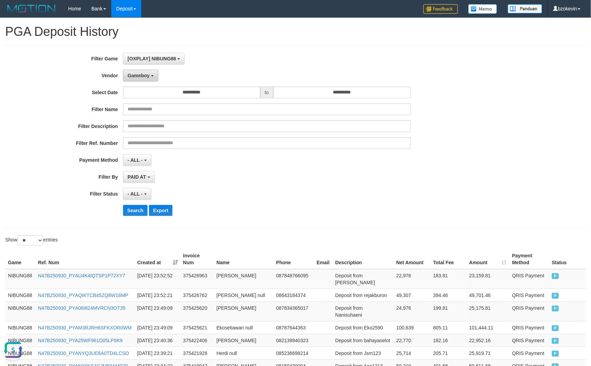
click at [136, 75] on span "Gameboy" at bounding box center [138, 76] width 22 height 6
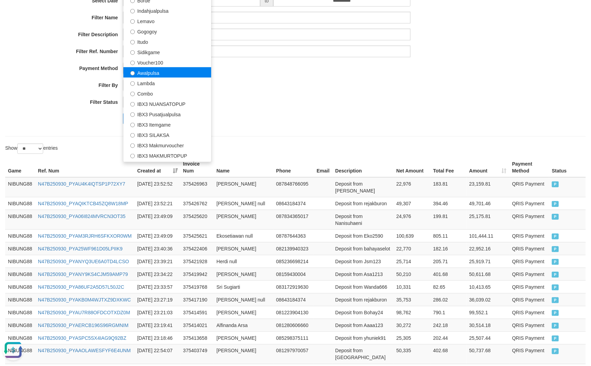
scroll to position [258, 0]
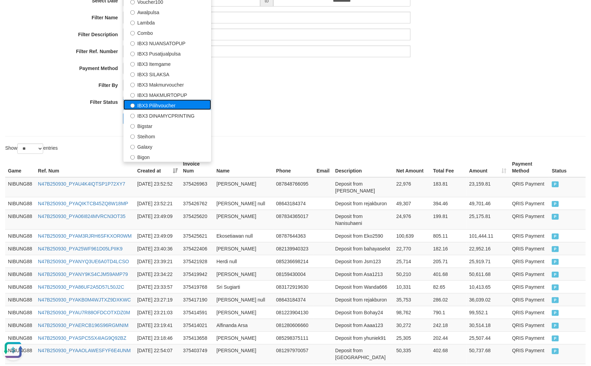
click at [154, 103] on label "IBX3 Pilihvoucher" at bounding box center [167, 105] width 88 height 10
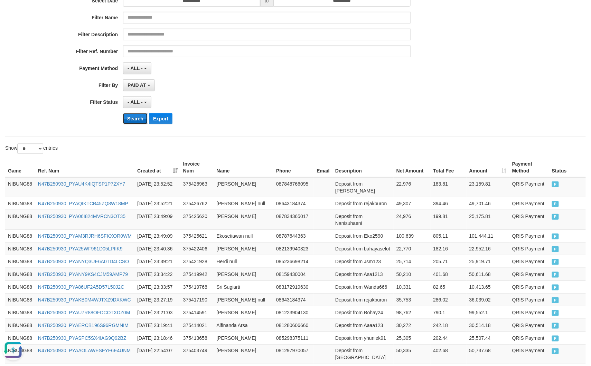
click at [131, 119] on button "Search" at bounding box center [135, 118] width 25 height 11
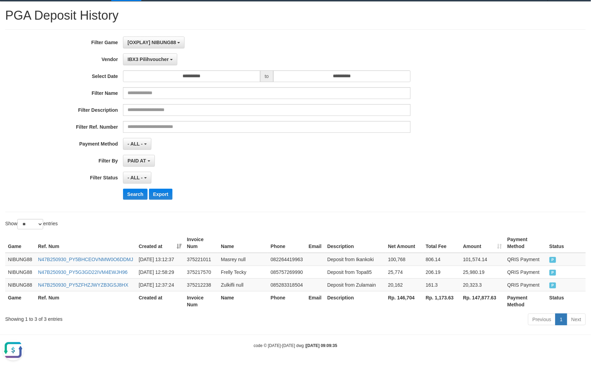
click at [410, 298] on th "Rp. 146,704" at bounding box center [404, 302] width 38 height 20
copy th "146,704"
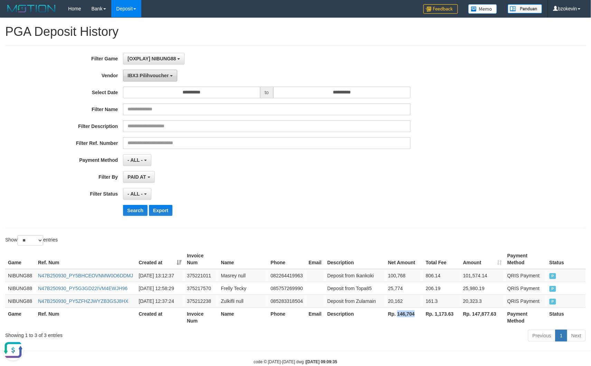
click at [150, 76] on span "IBX3 Pilihvoucher" at bounding box center [147, 76] width 41 height 6
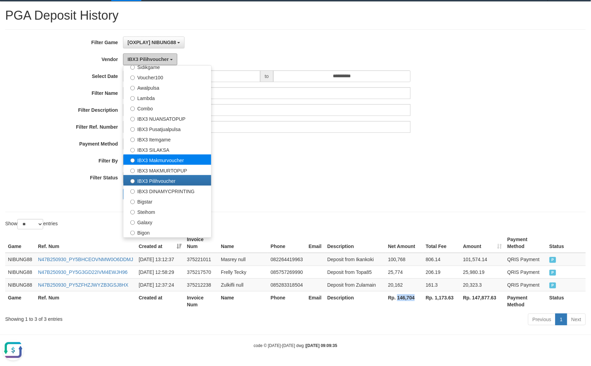
scroll to position [39, 0]
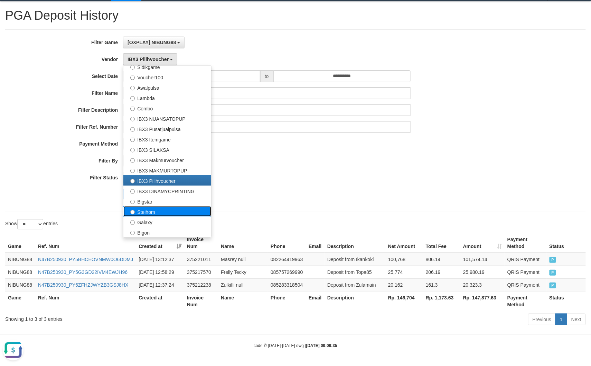
click at [150, 207] on label "Steihom" at bounding box center [167, 212] width 88 height 10
select select "**********"
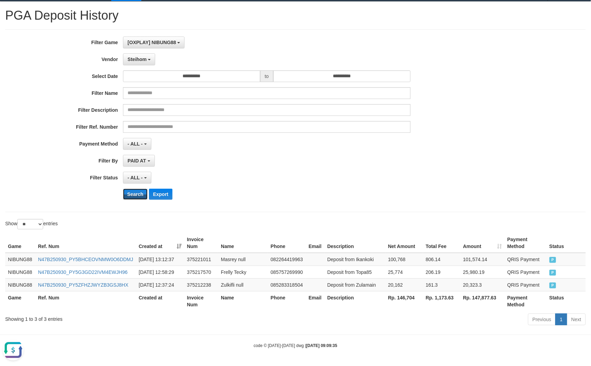
drag, startPoint x: 137, startPoint y: 176, endPoint x: 387, endPoint y: 216, distance: 252.9
click at [137, 189] on button "Search" at bounding box center [135, 194] width 25 height 11
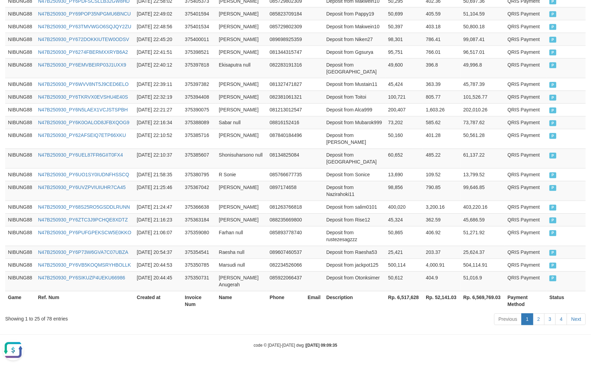
scroll to position [474, 0]
click at [410, 305] on th "Rp. 6,517,628" at bounding box center [404, 302] width 38 height 20
copy th "6,517,628"
click at [437, 149] on td "485.22" at bounding box center [441, 159] width 37 height 20
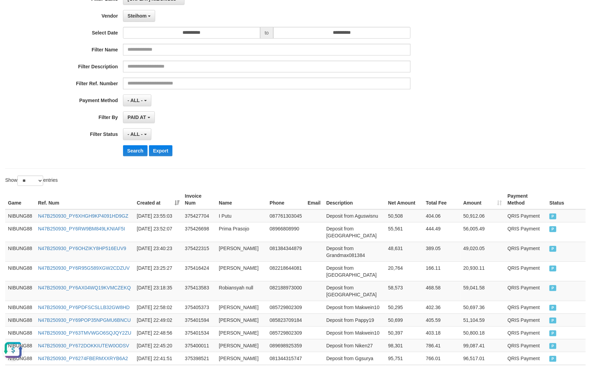
scroll to position [0, 0]
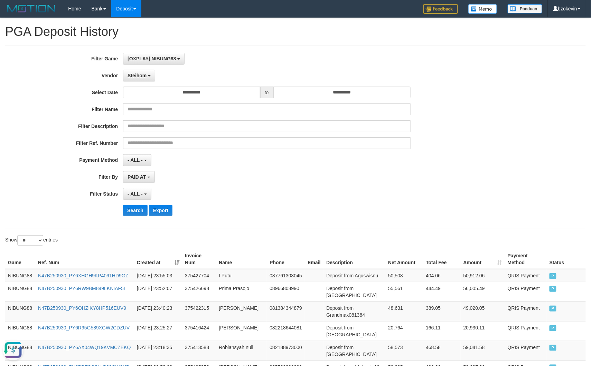
click at [290, 173] on div "PAID AT PAID AT CREATED AT" at bounding box center [266, 177] width 287 height 12
